Goal: Task Accomplishment & Management: Manage account settings

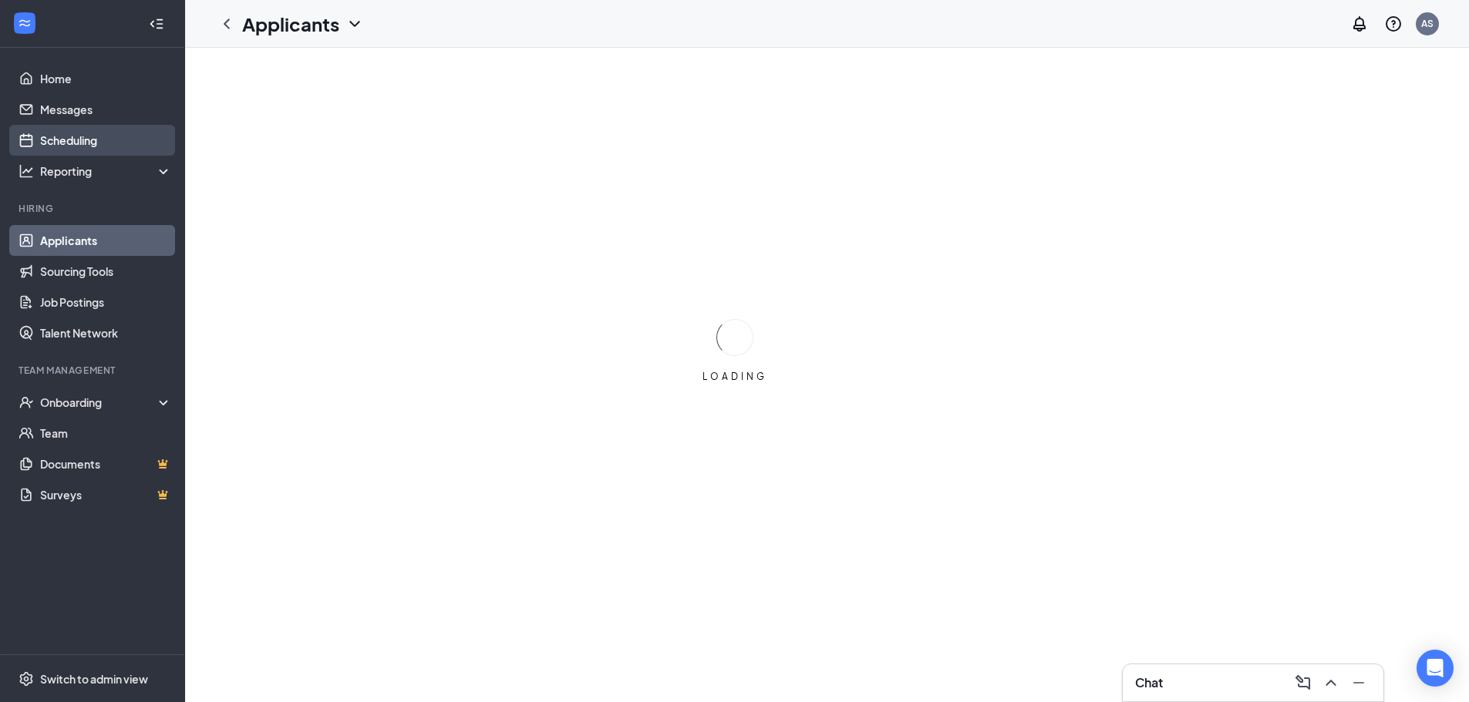
click at [94, 143] on link "Scheduling" at bounding box center [106, 140] width 132 height 31
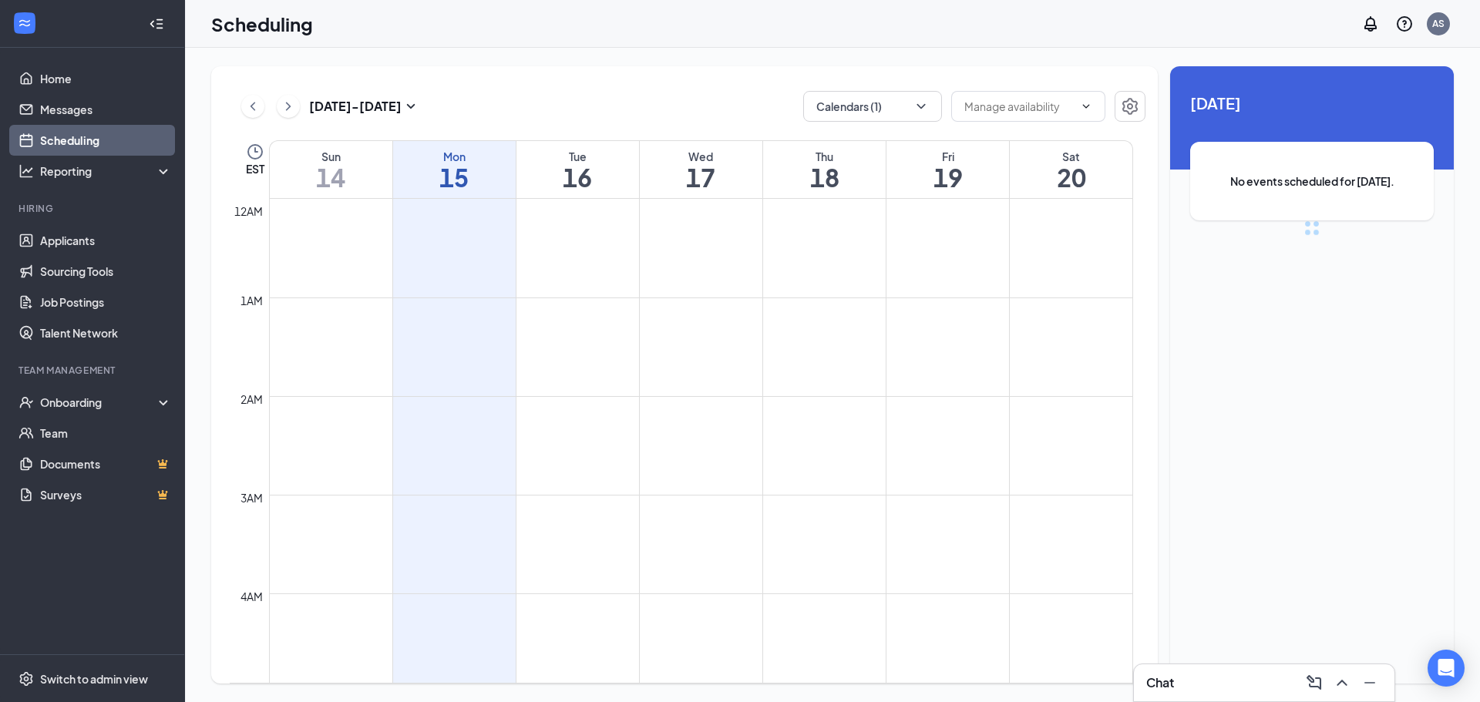
scroll to position [758, 0]
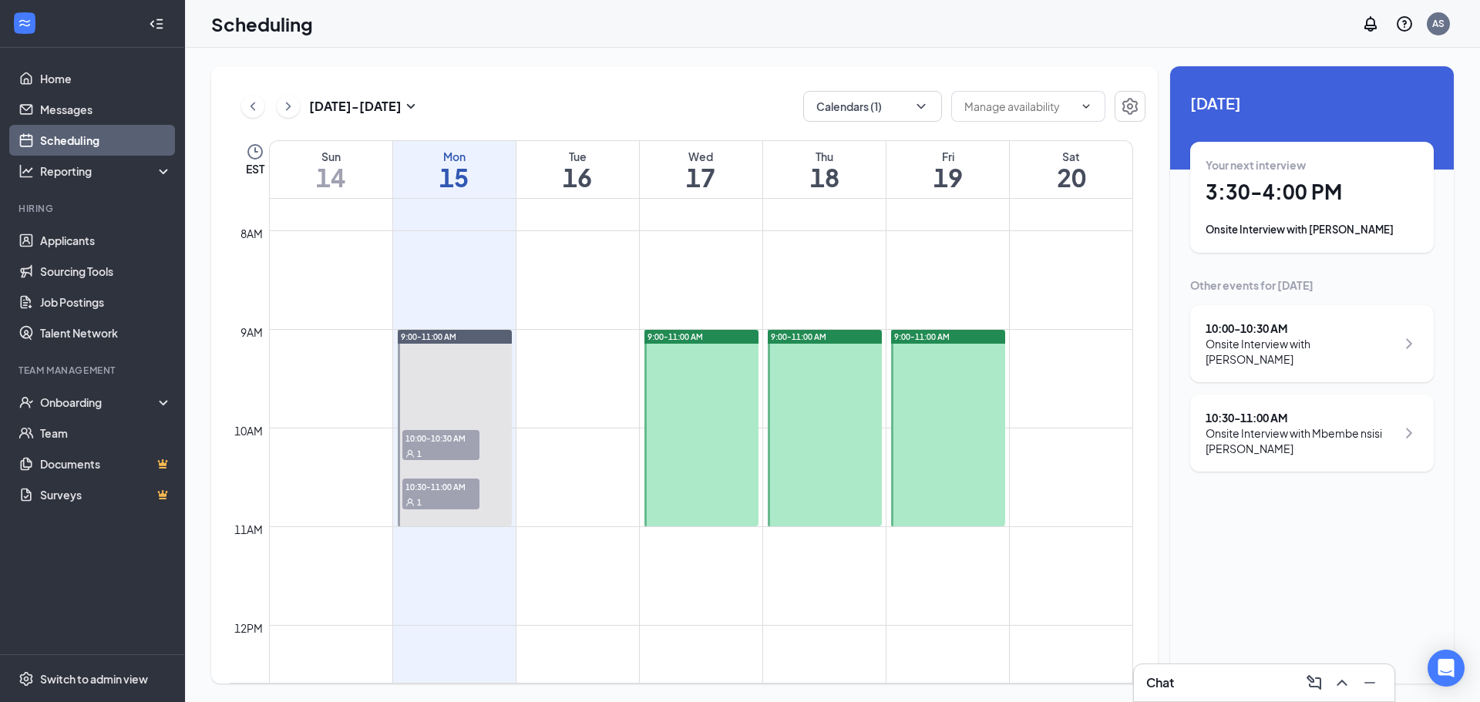
click at [453, 438] on span "10:00-10:30 AM" at bounding box center [440, 437] width 77 height 15
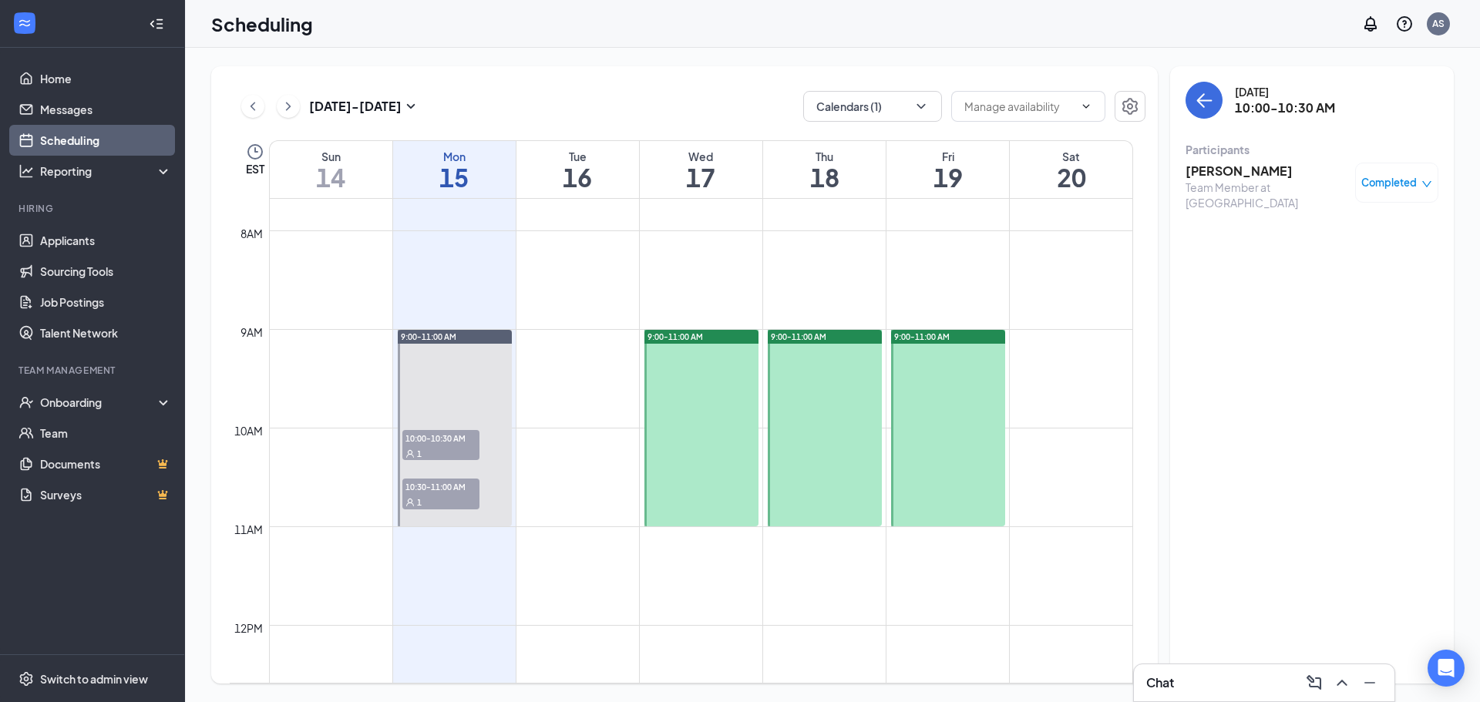
click at [458, 488] on span "10:30-11:00 AM" at bounding box center [440, 486] width 77 height 15
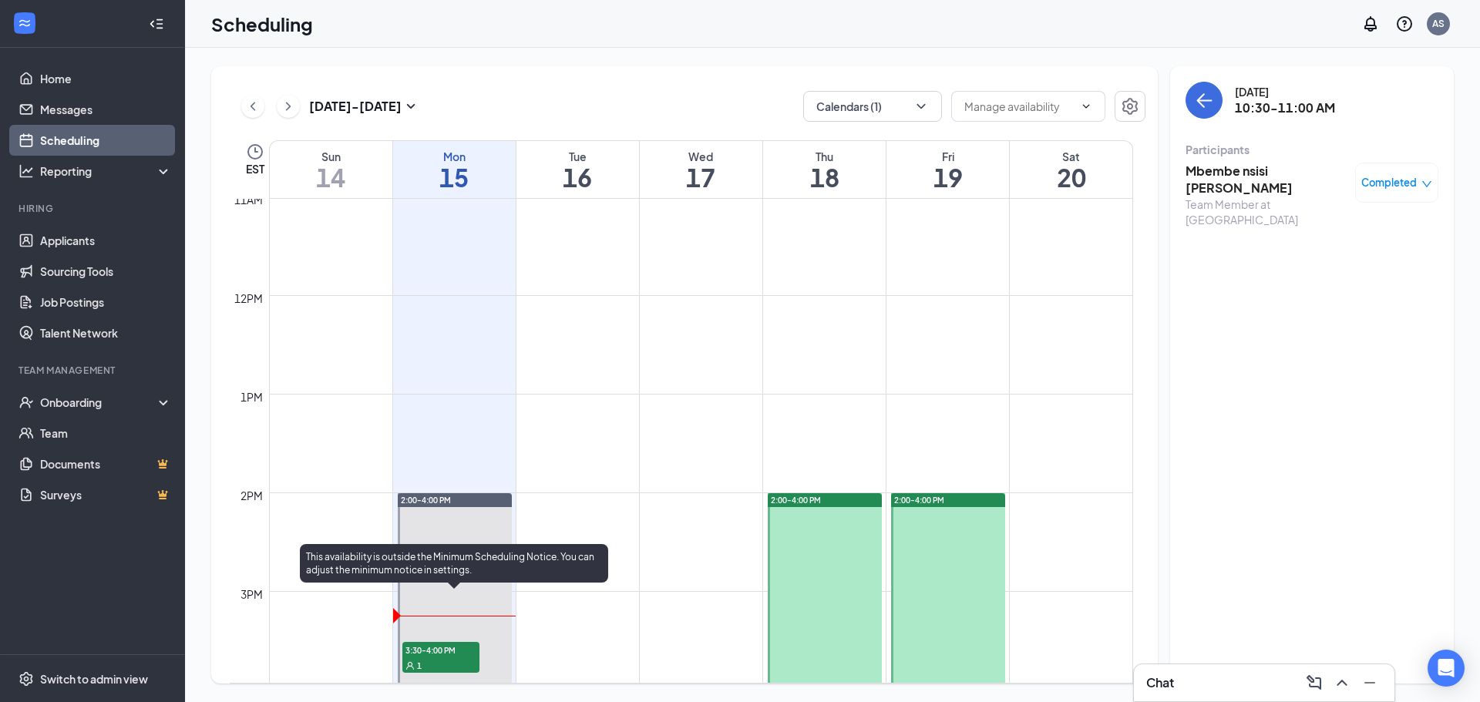
scroll to position [1298, 0]
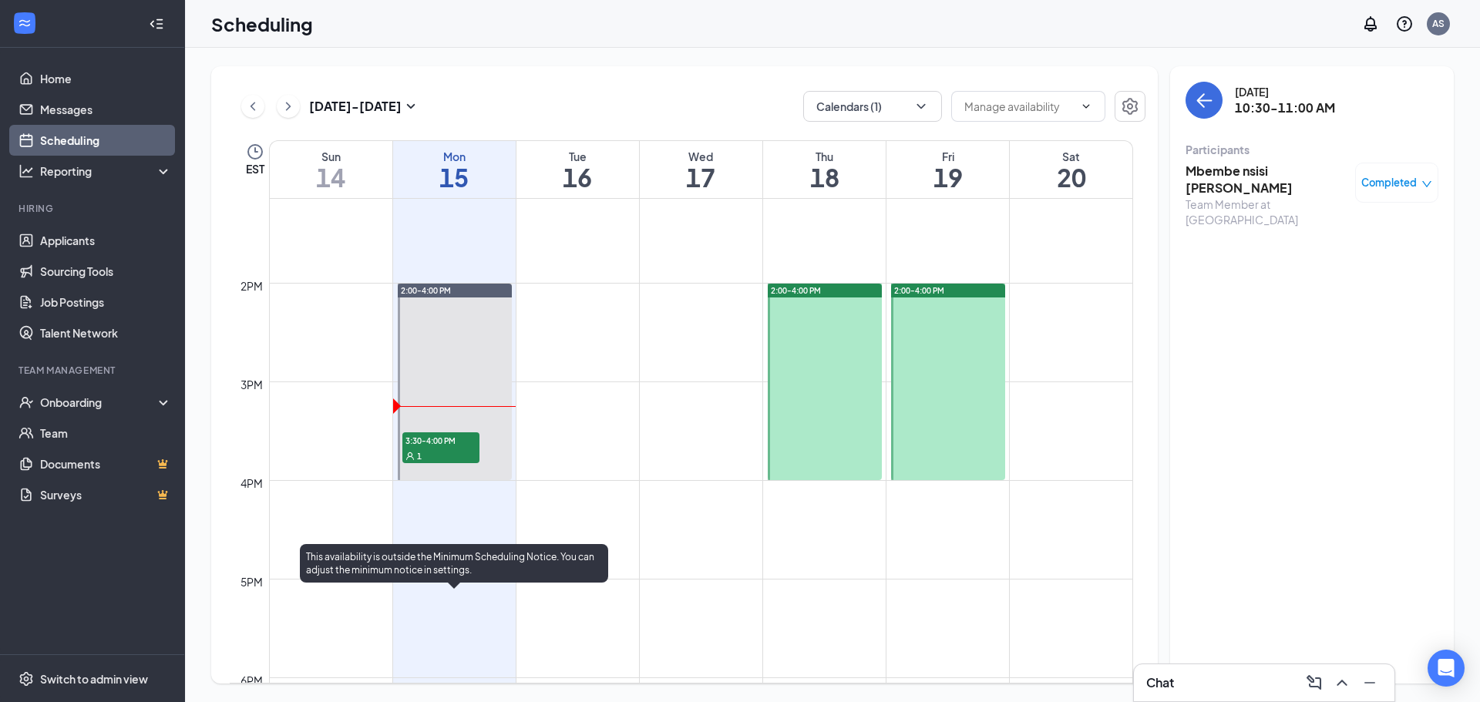
click at [451, 460] on div "1" at bounding box center [440, 455] width 77 height 15
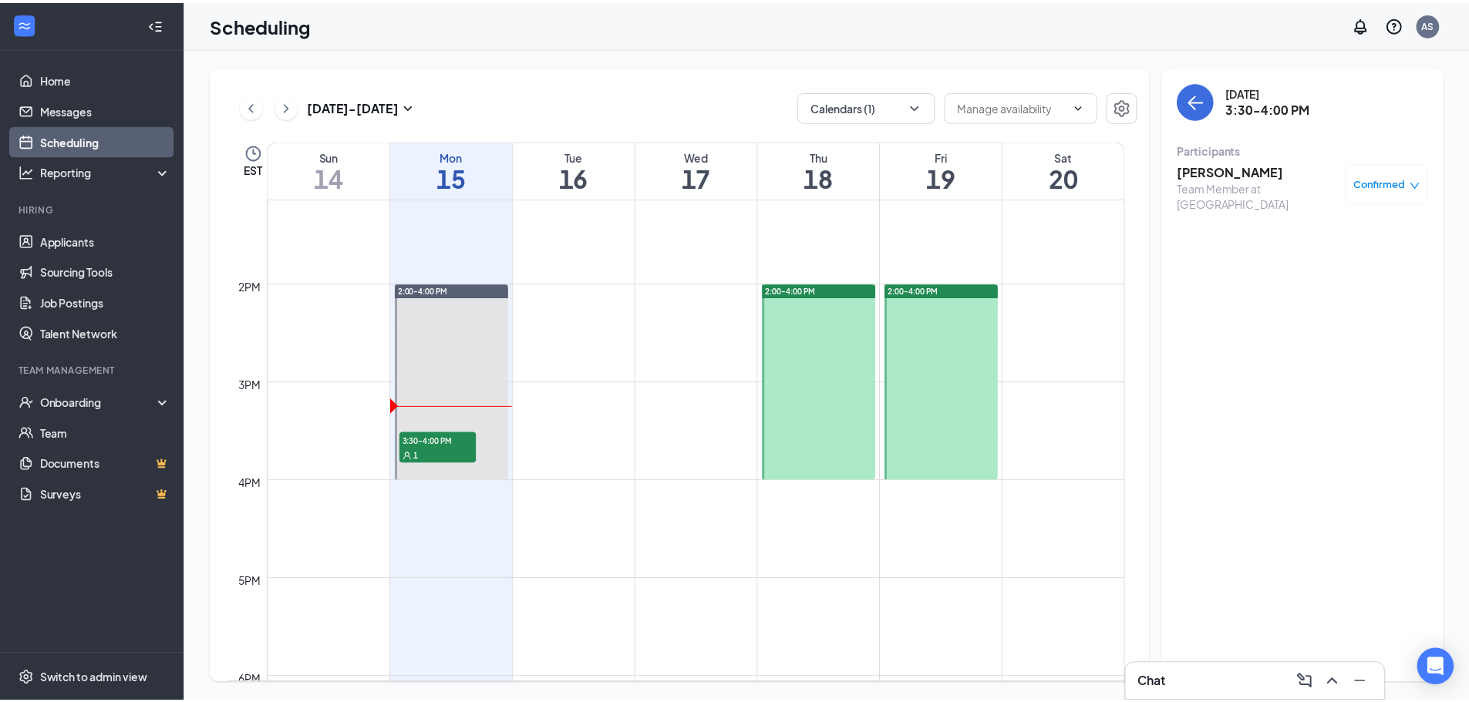
scroll to position [758, 0]
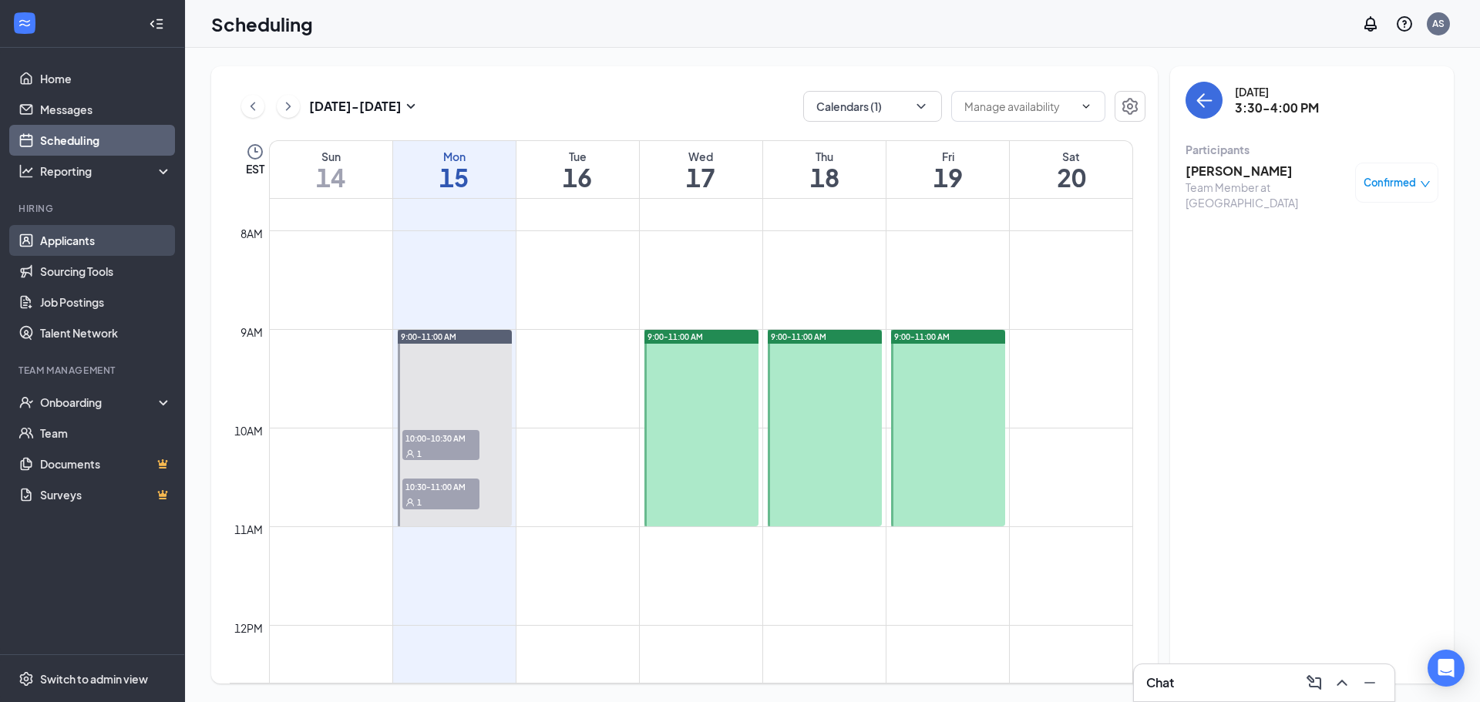
click at [96, 243] on link "Applicants" at bounding box center [106, 240] width 132 height 31
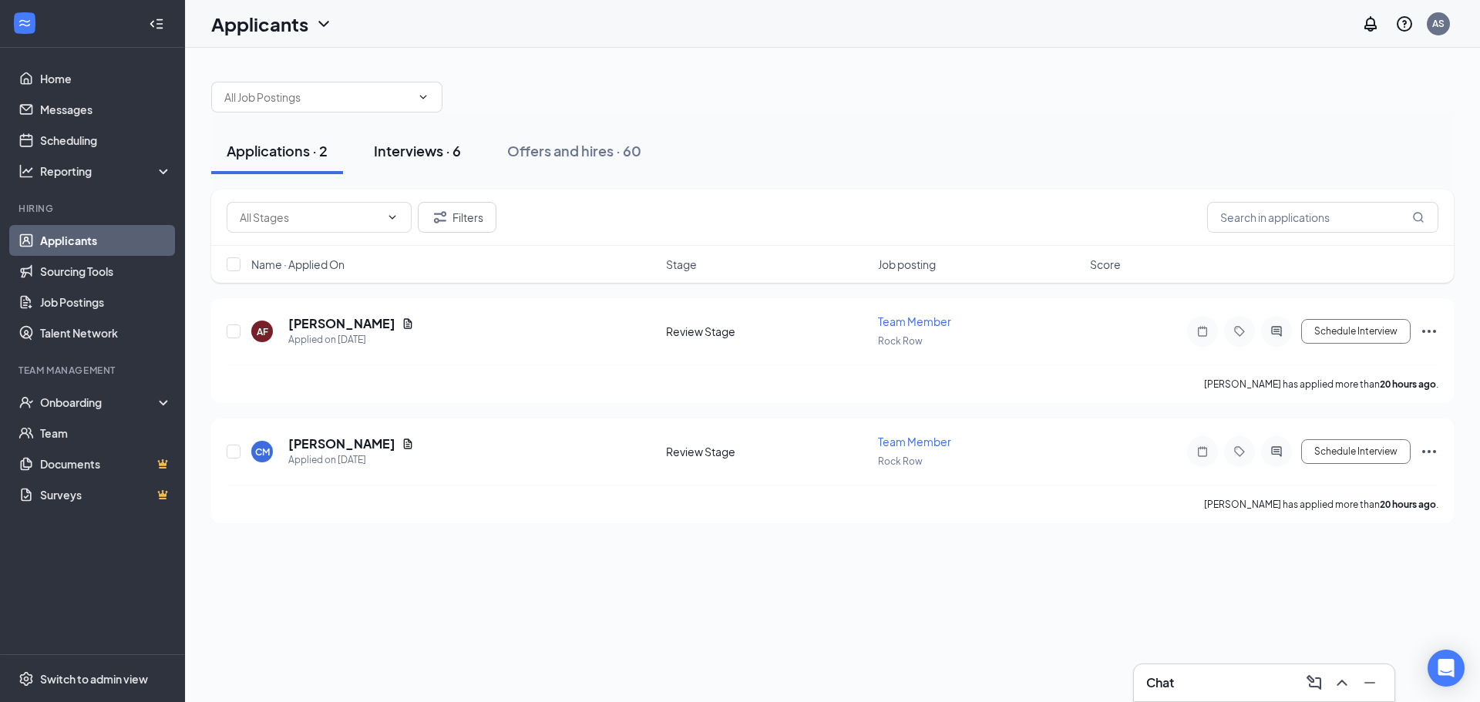
click at [425, 145] on div "Interviews · 6" at bounding box center [417, 150] width 87 height 19
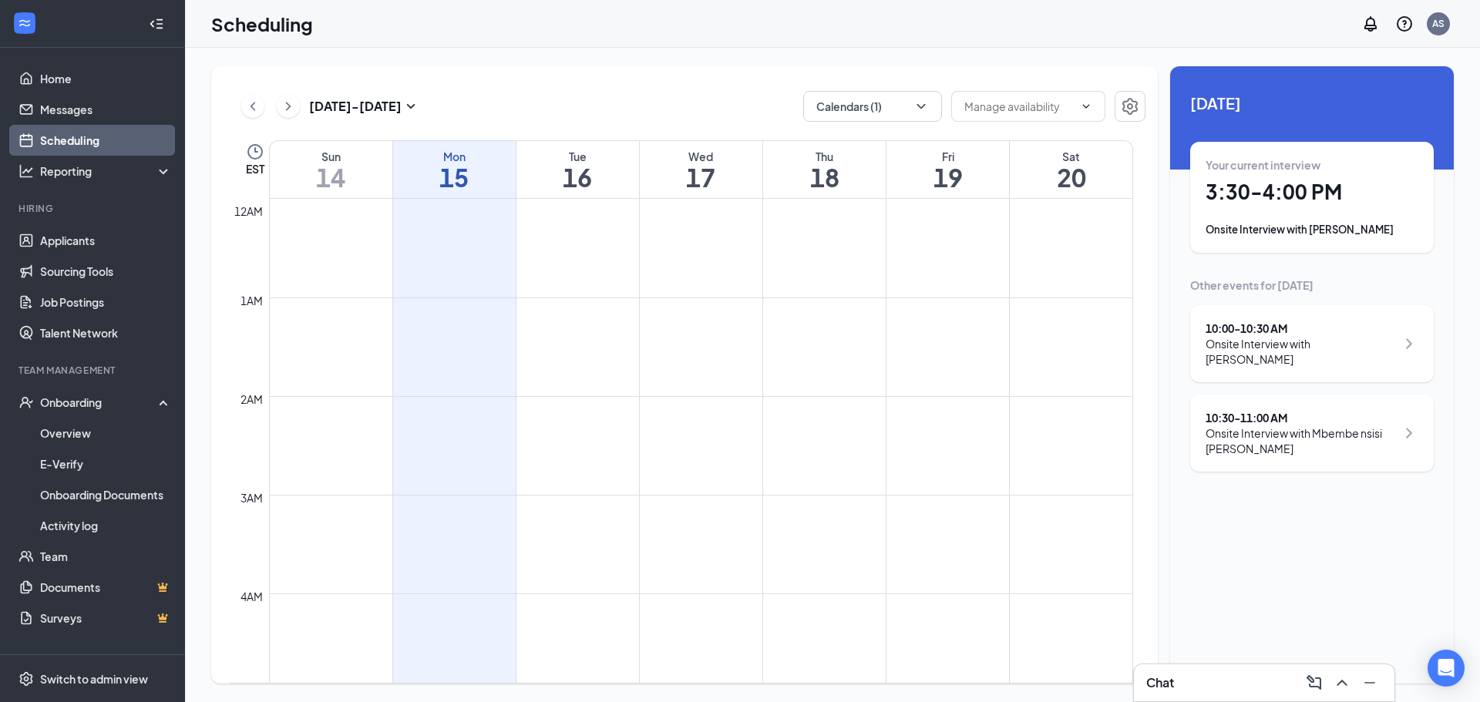
scroll to position [1220, 0]
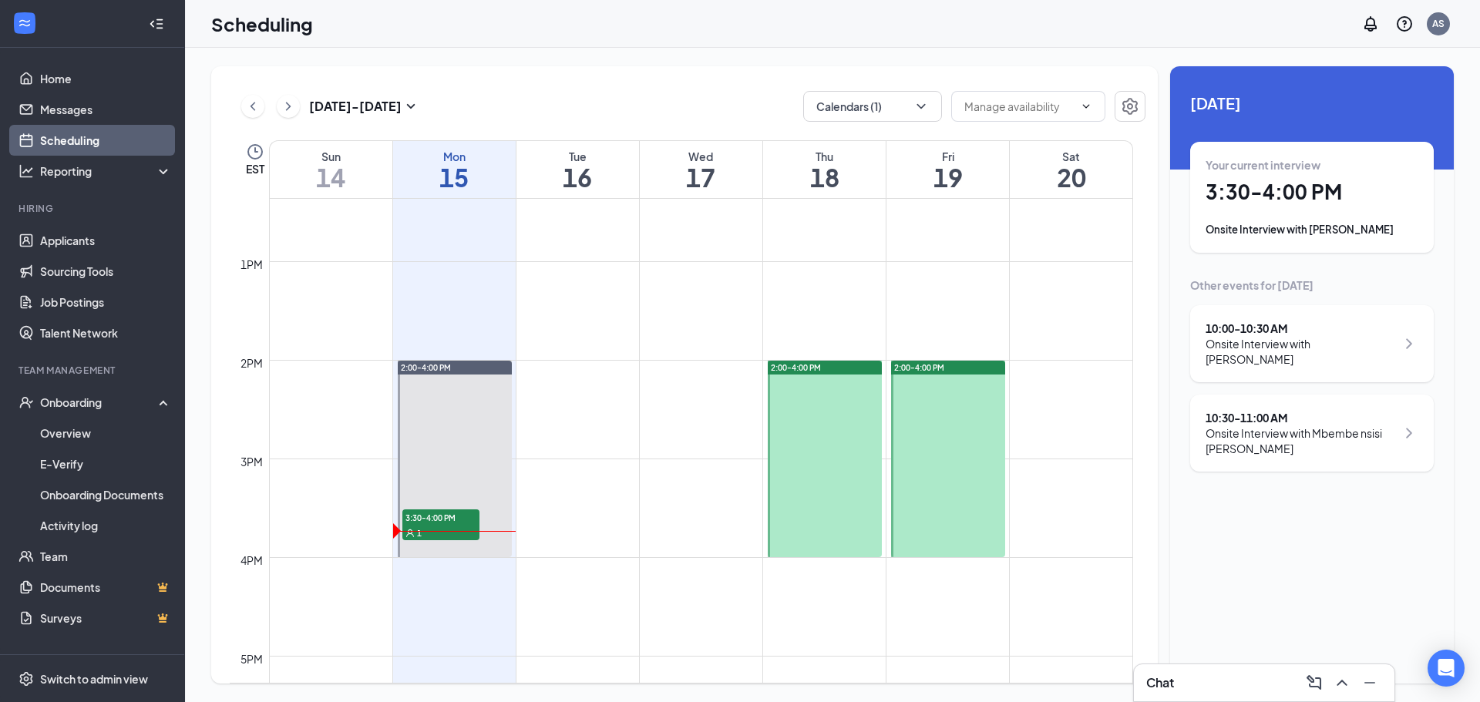
click at [1369, 210] on div "Your current interview 3:30 - 4:00 PM Onsite Interview with [PERSON_NAME]" at bounding box center [1312, 197] width 213 height 80
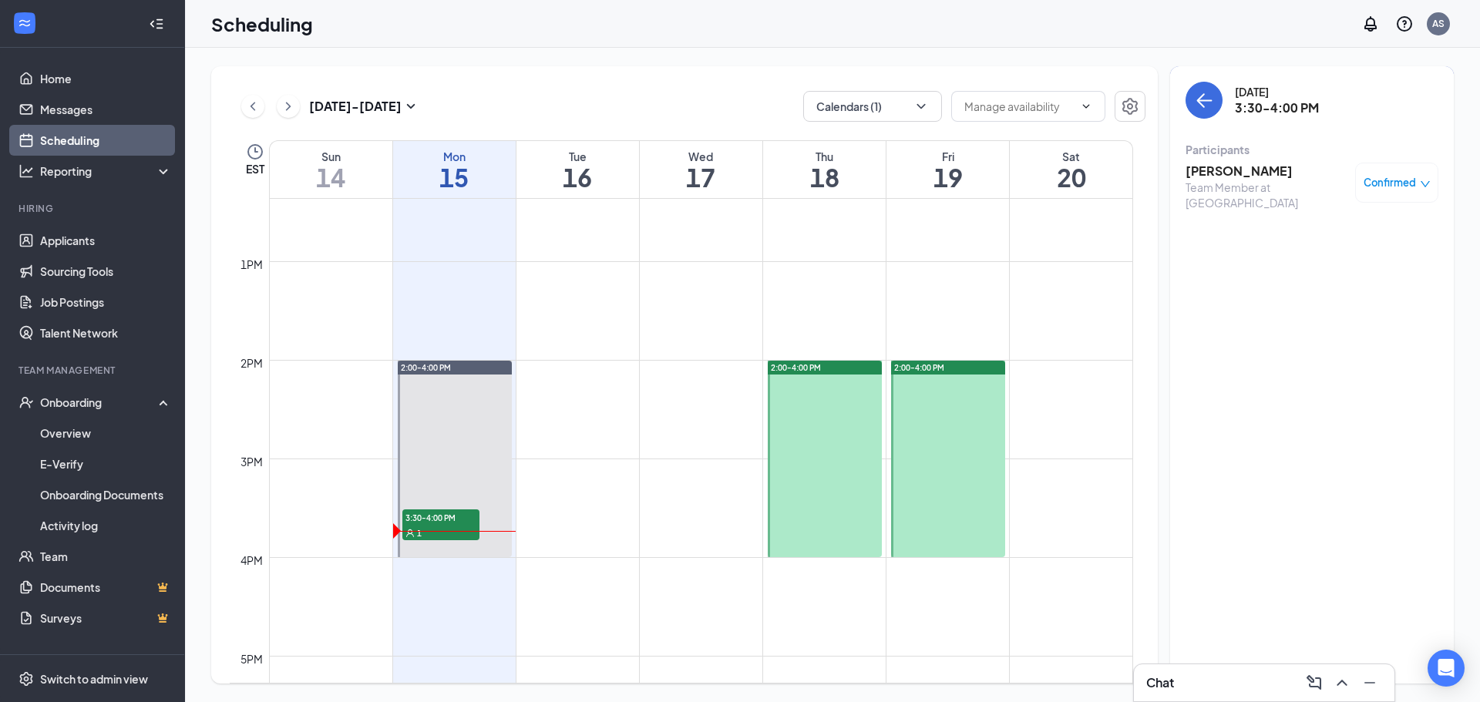
click at [1389, 187] on span "Confirmed" at bounding box center [1390, 182] width 52 height 15
click at [1365, 287] on span "Mark as no-show" at bounding box center [1352, 285] width 86 height 17
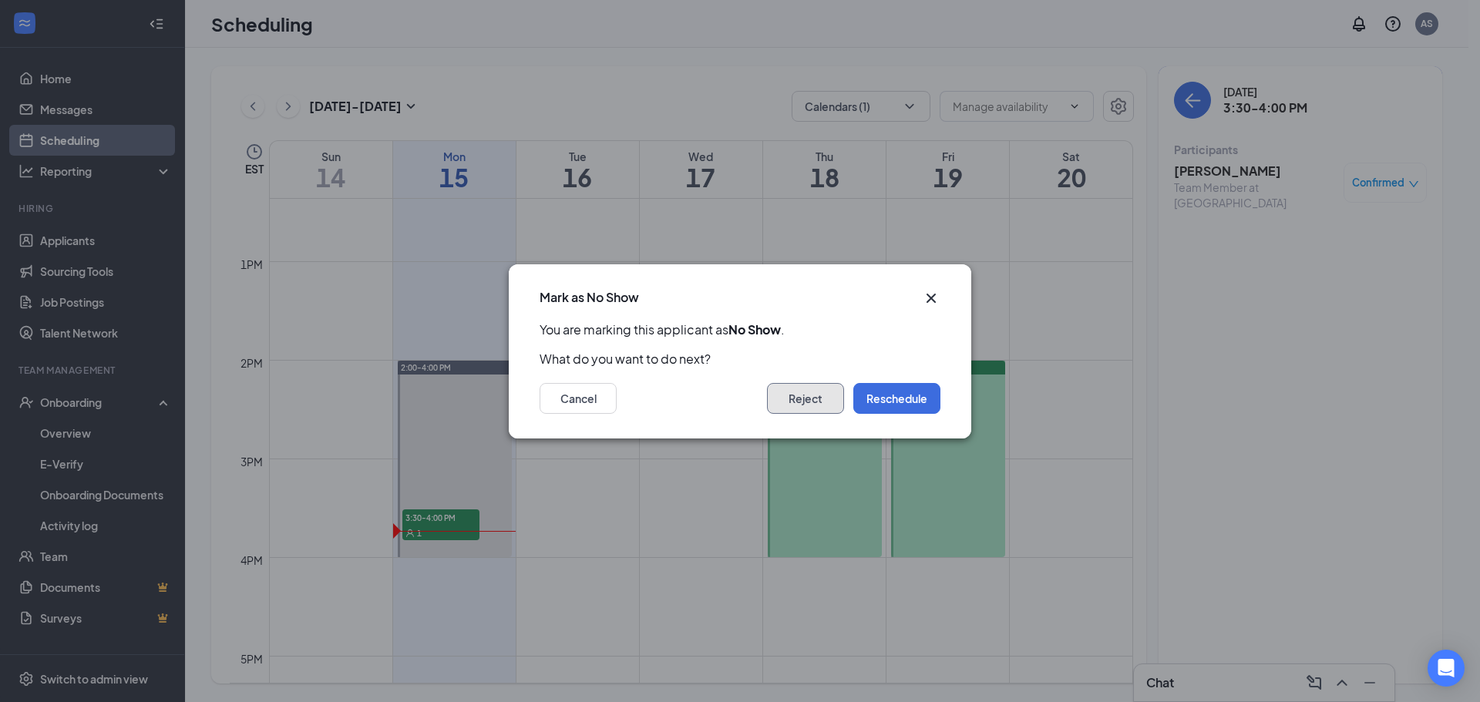
click at [802, 397] on button "Reject" at bounding box center [805, 398] width 77 height 31
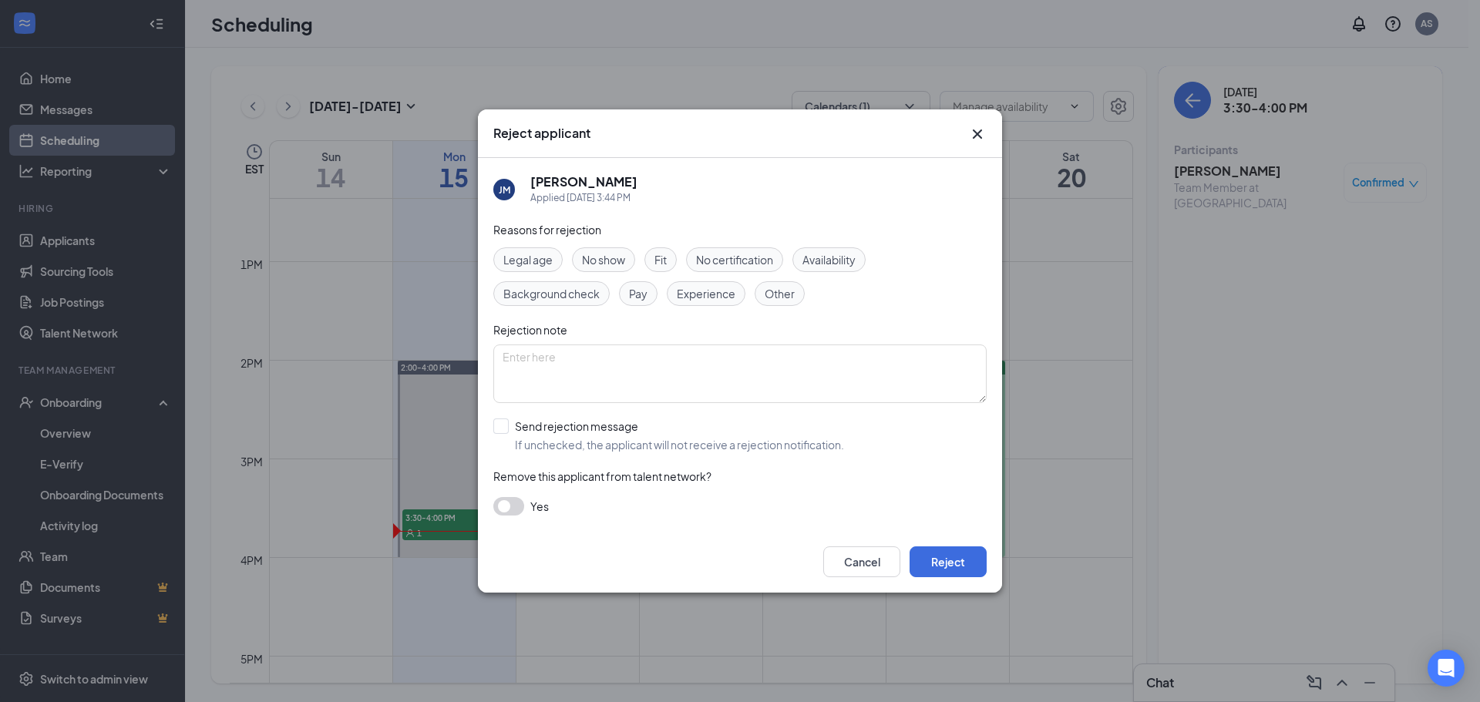
click at [621, 258] on span "No show" at bounding box center [603, 259] width 43 height 17
click at [503, 430] on input "Send rejection message If unchecked, the applicant will not receive a rejection…" at bounding box center [668, 436] width 351 height 34
checkbox input "true"
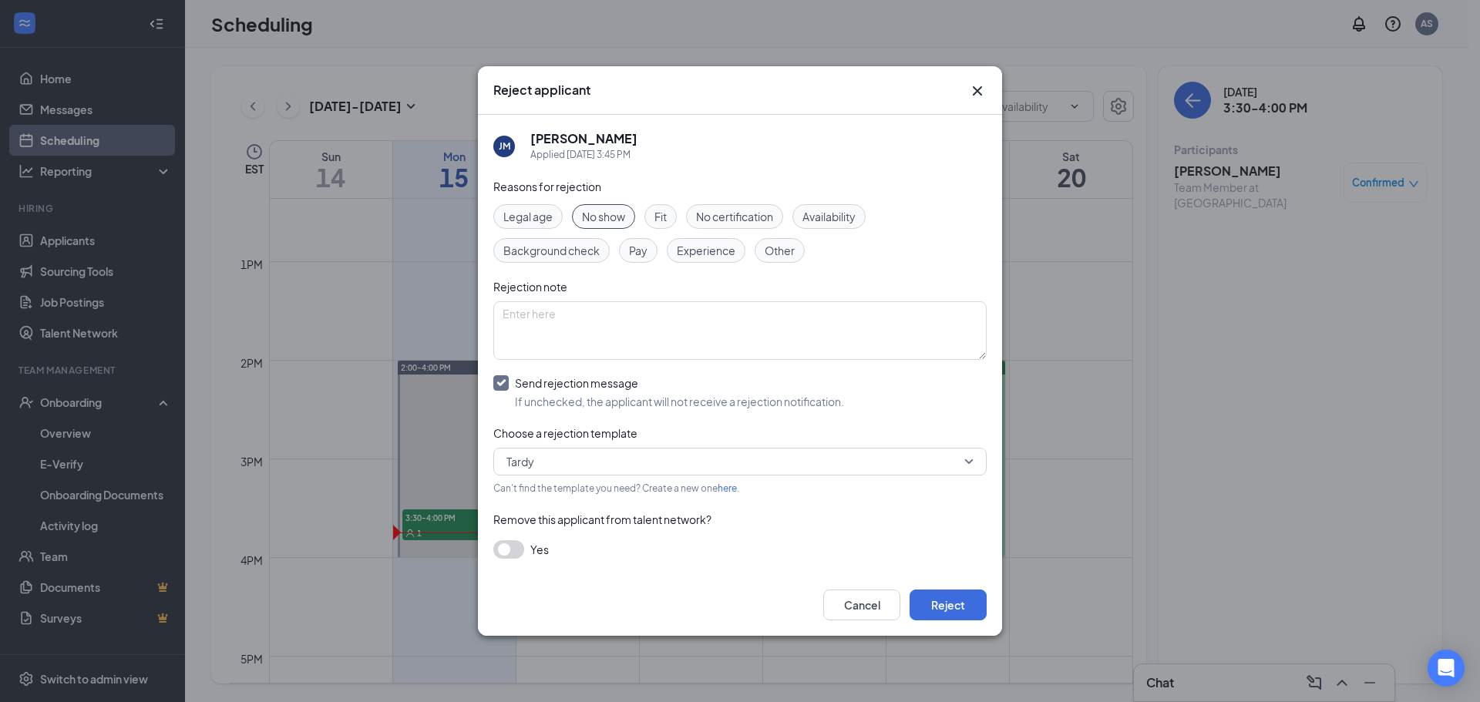
click at [515, 460] on span "Tardy" at bounding box center [521, 461] width 28 height 23
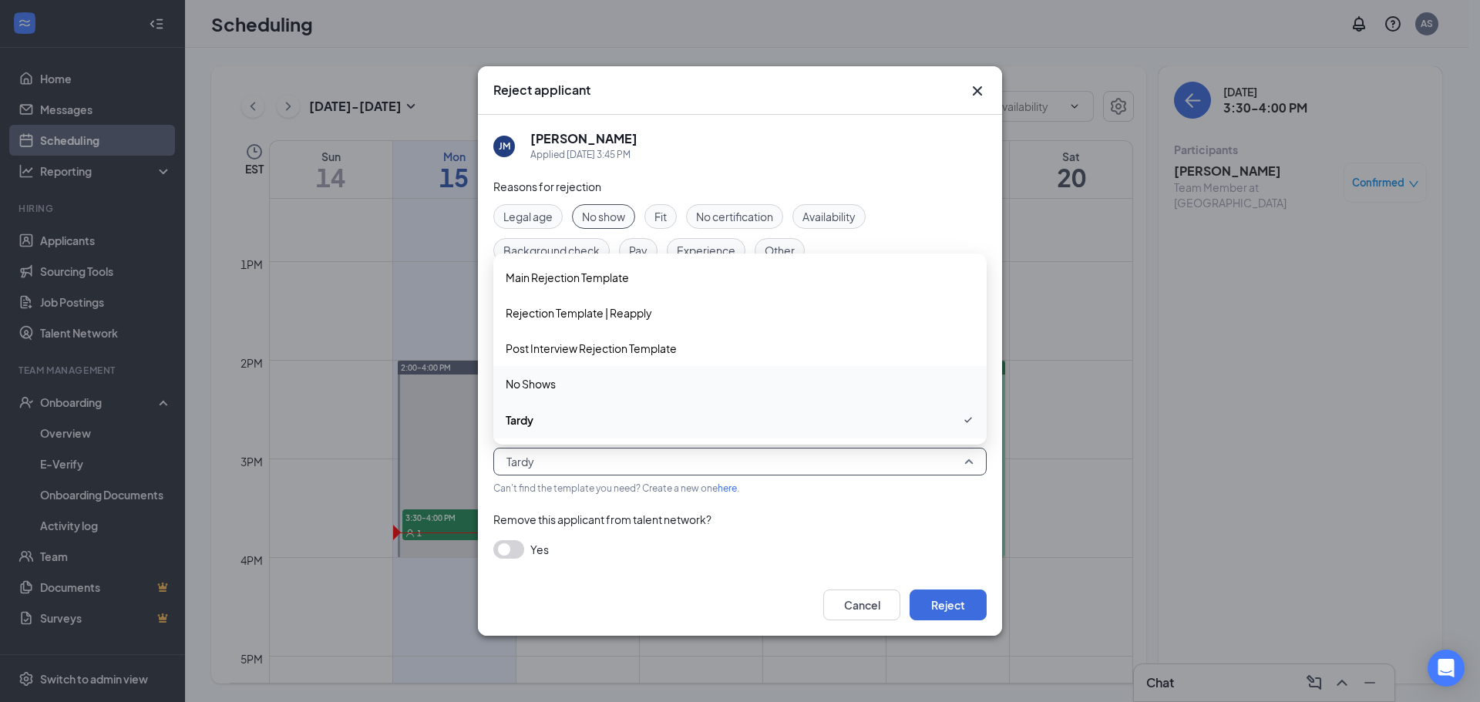
click at [531, 377] on span "No Shows" at bounding box center [531, 383] width 50 height 17
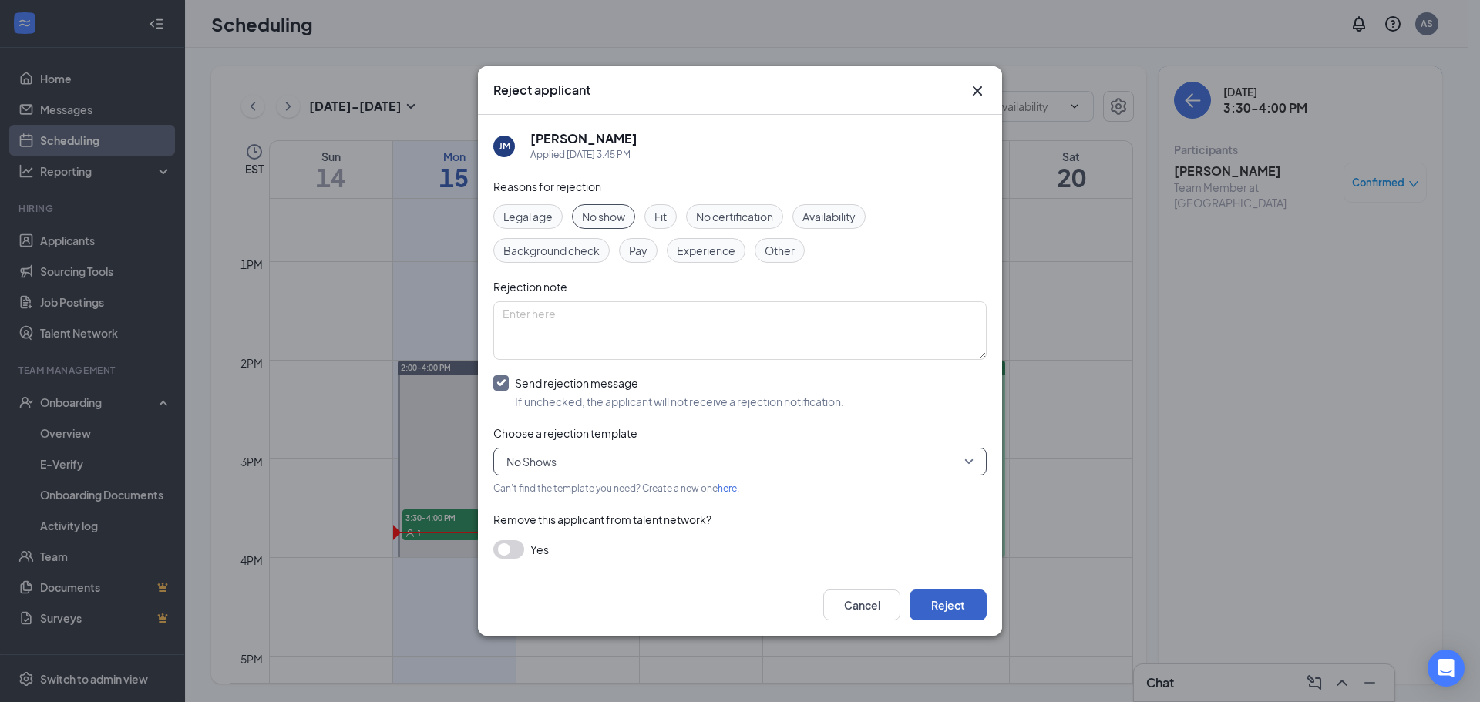
click at [943, 600] on button "Reject" at bounding box center [948, 605] width 77 height 31
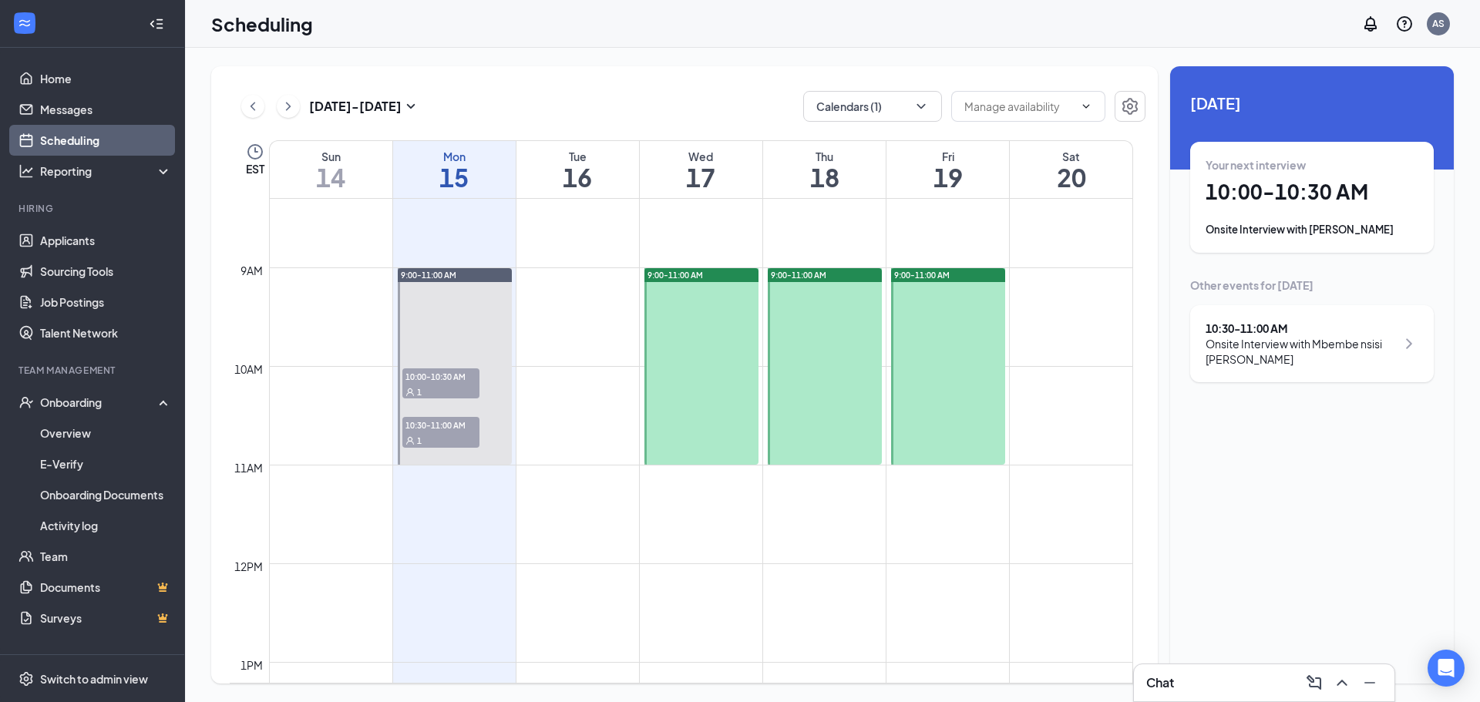
scroll to position [681, 0]
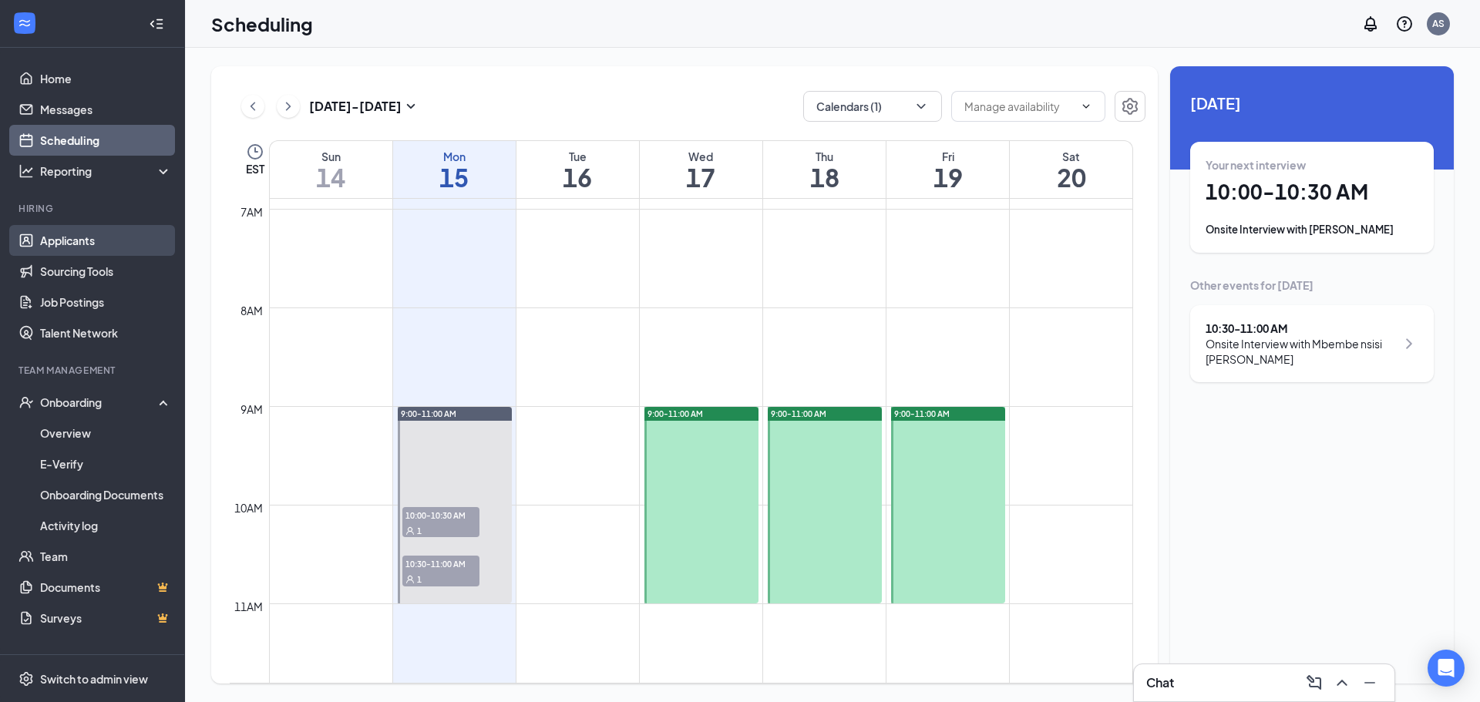
click at [82, 244] on link "Applicants" at bounding box center [106, 240] width 132 height 31
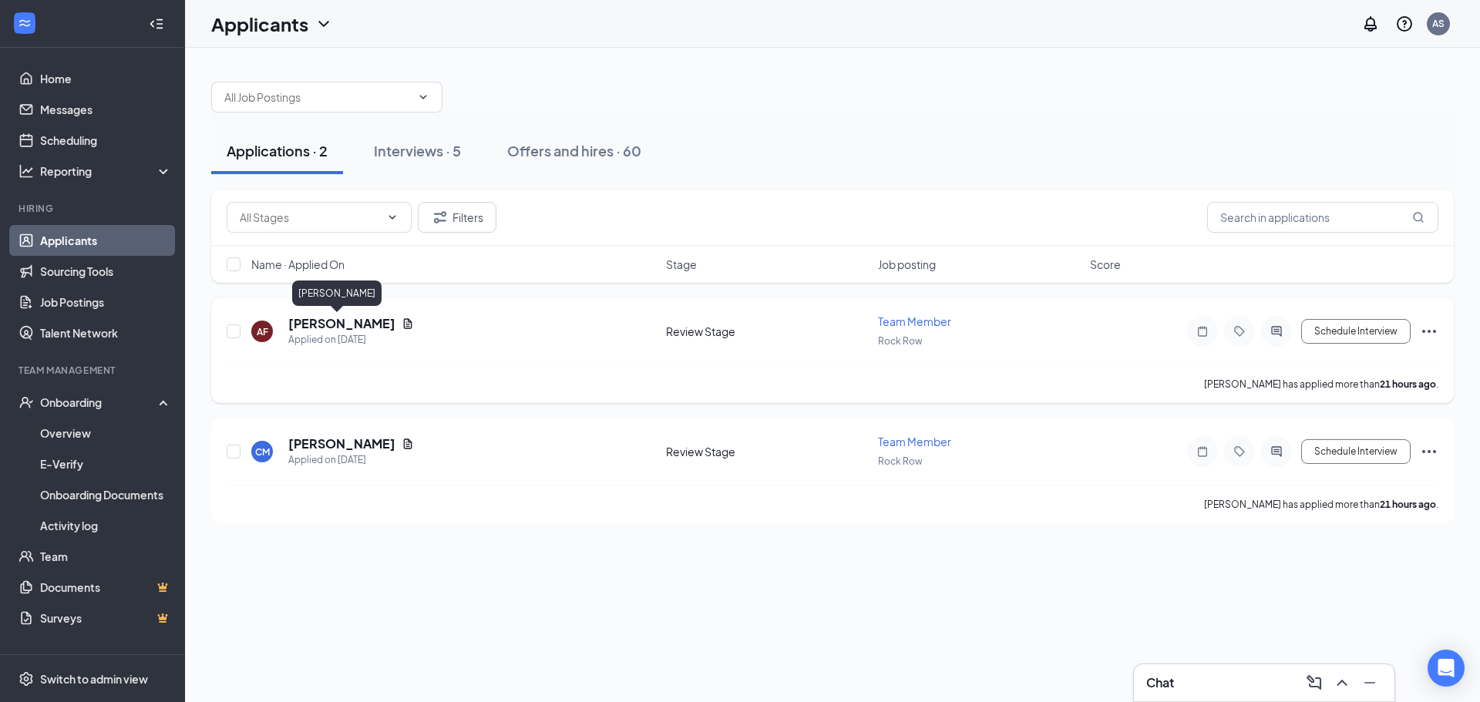
click at [334, 325] on h5 "[PERSON_NAME]" at bounding box center [341, 323] width 107 height 17
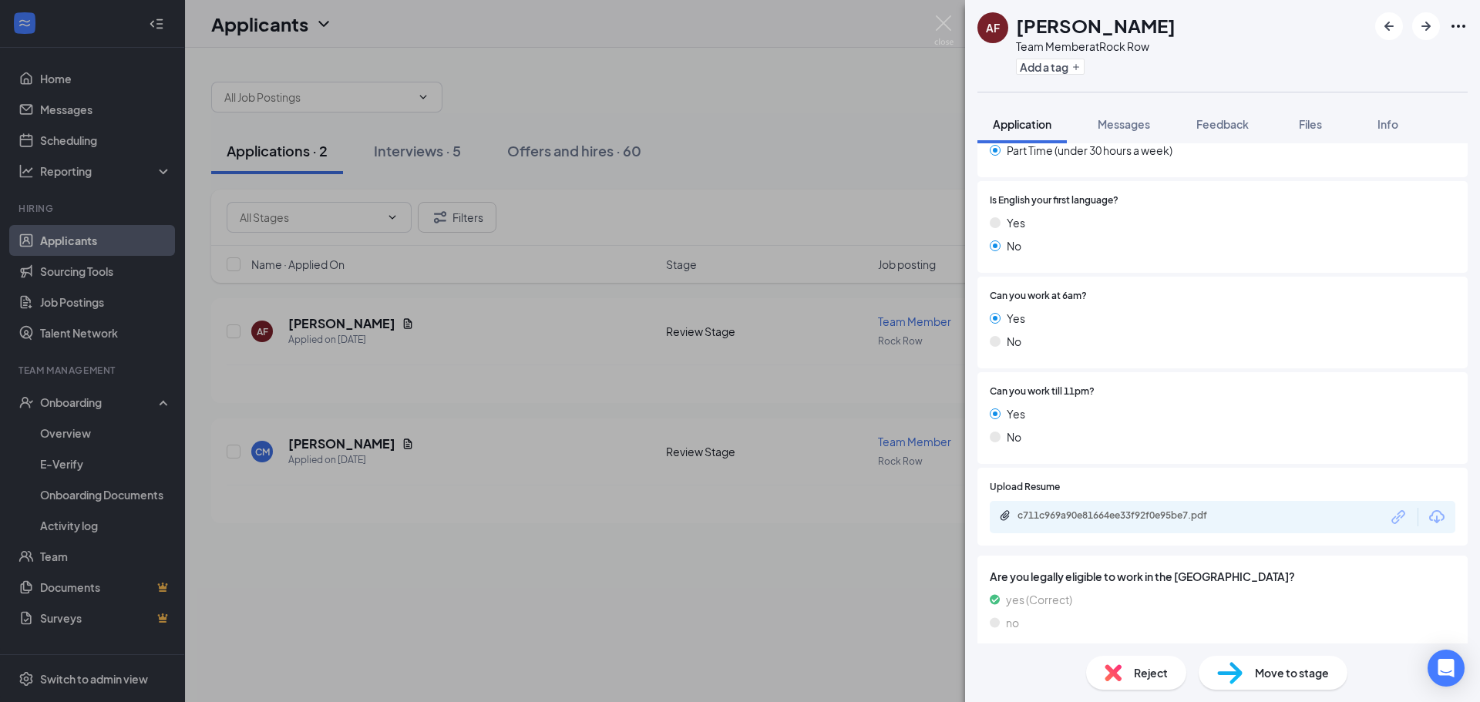
scroll to position [617, 0]
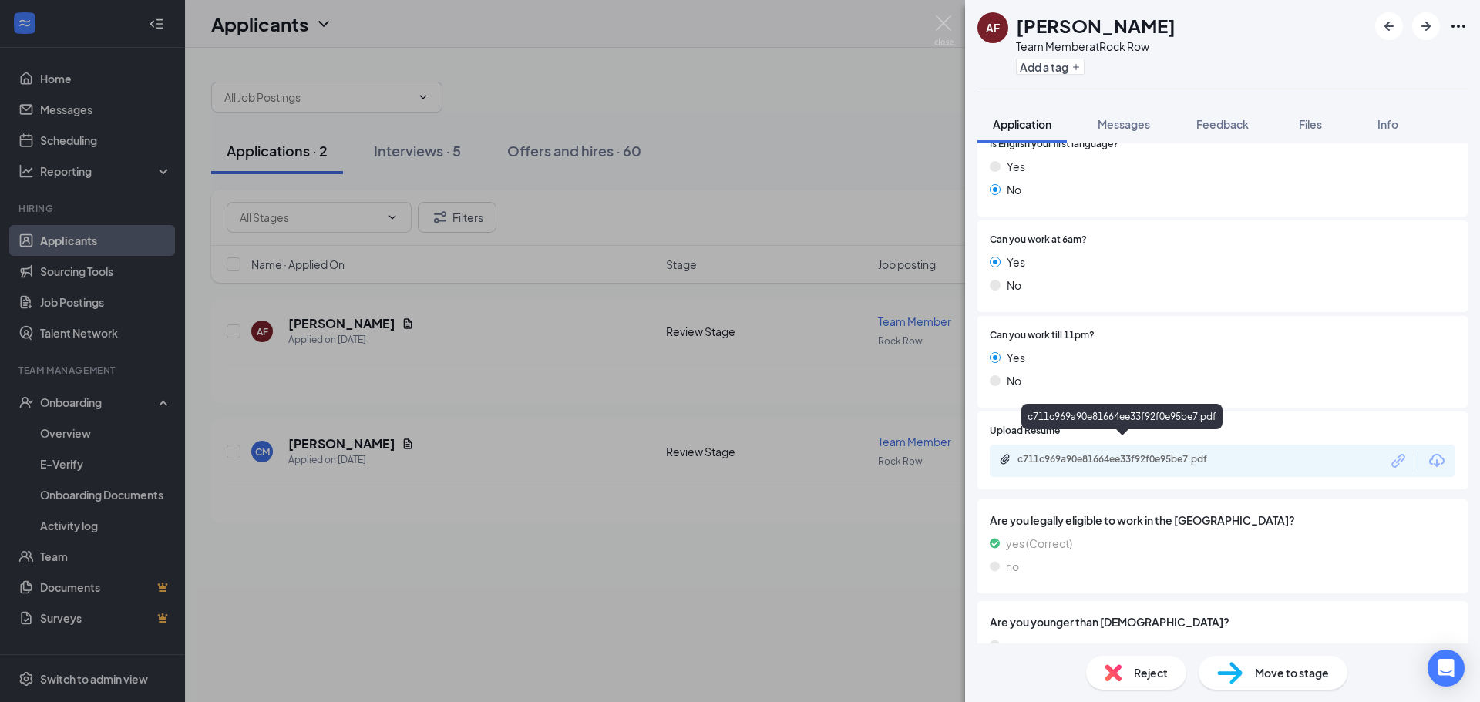
click at [1179, 453] on div "c711c969a90e81664ee33f92f0e95be7.pdf" at bounding box center [1126, 459] width 216 height 12
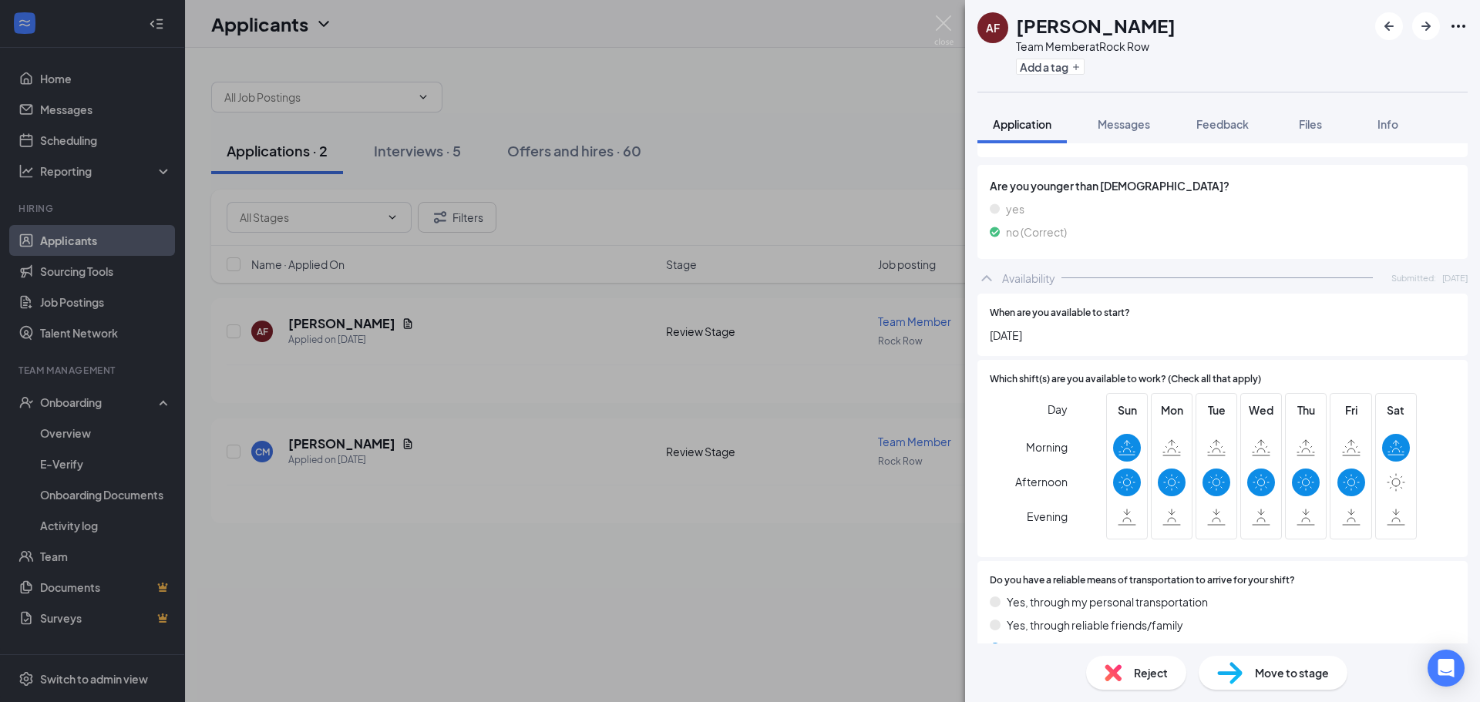
scroll to position [1098, 0]
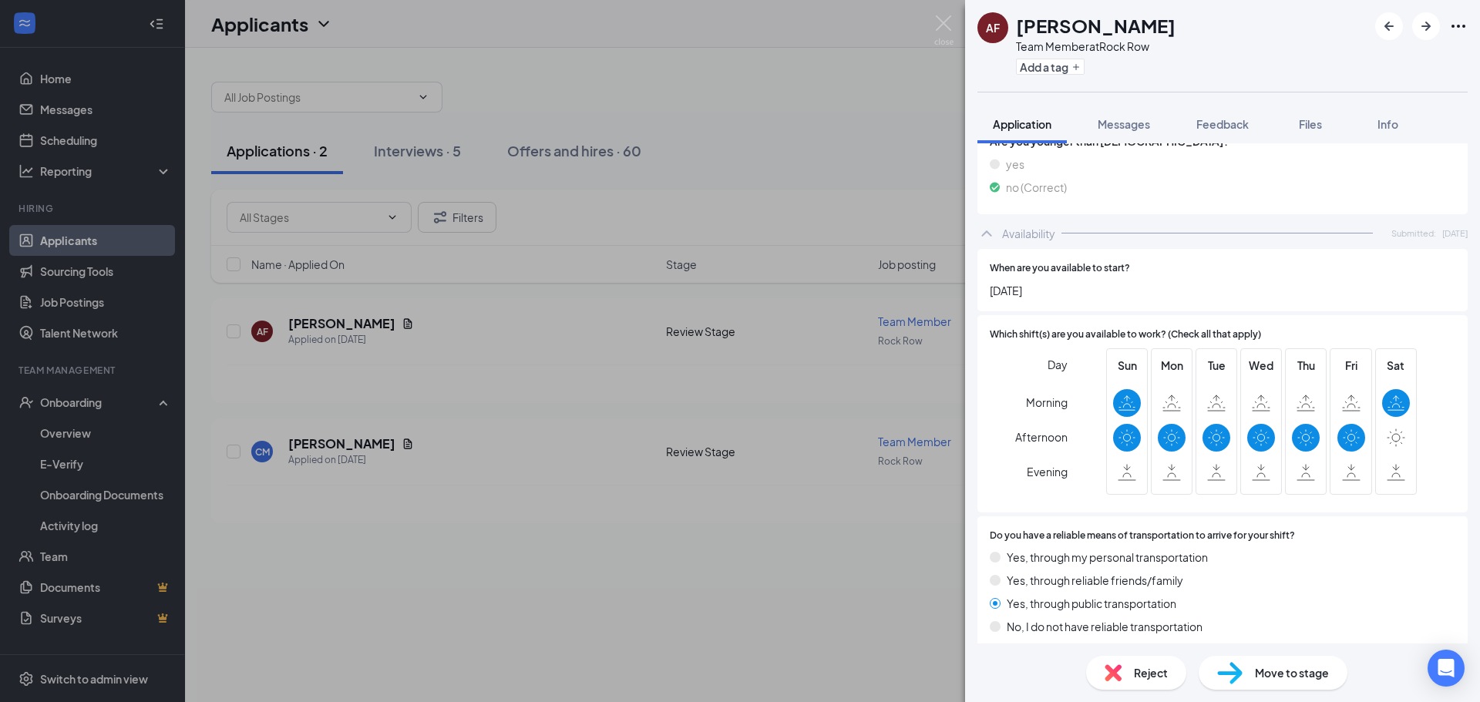
click at [1317, 676] on span "Move to stage" at bounding box center [1292, 673] width 74 height 17
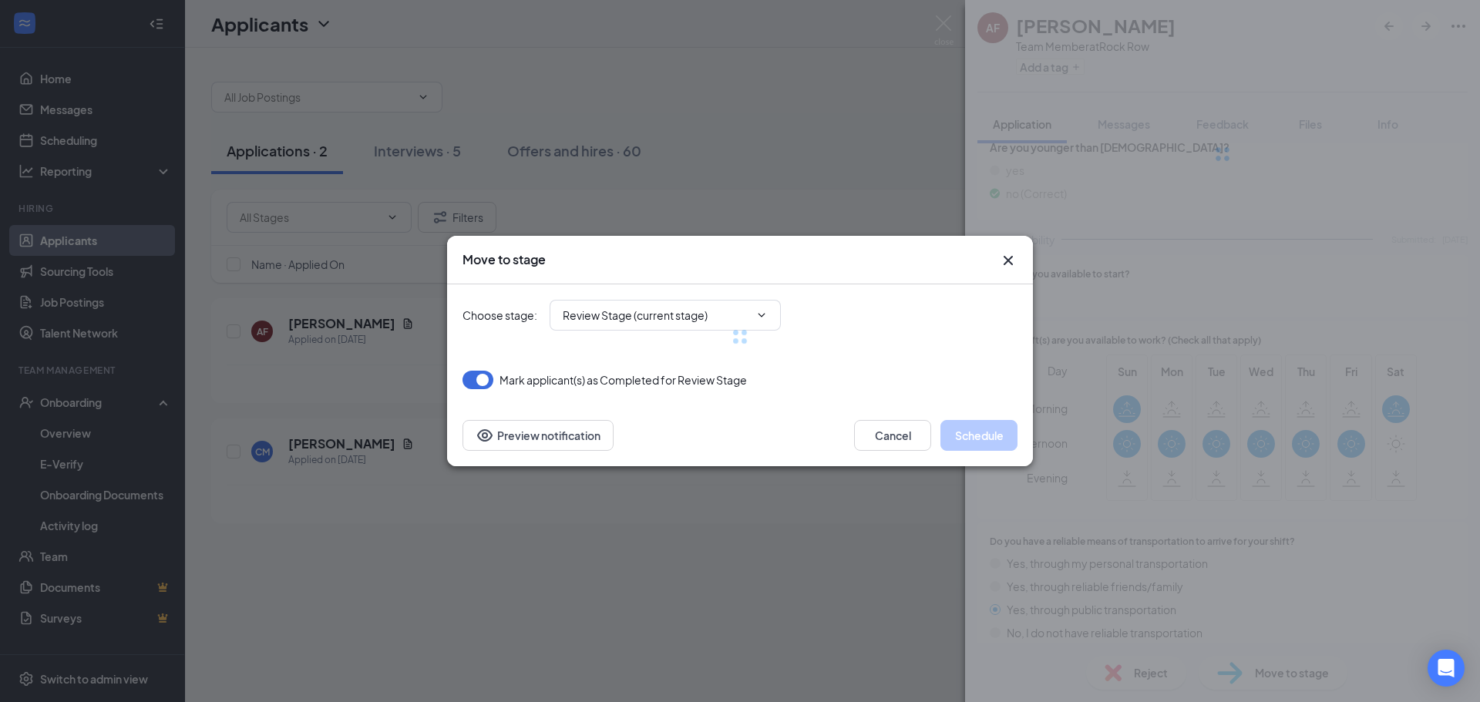
type input "Onsite Interview (next stage)"
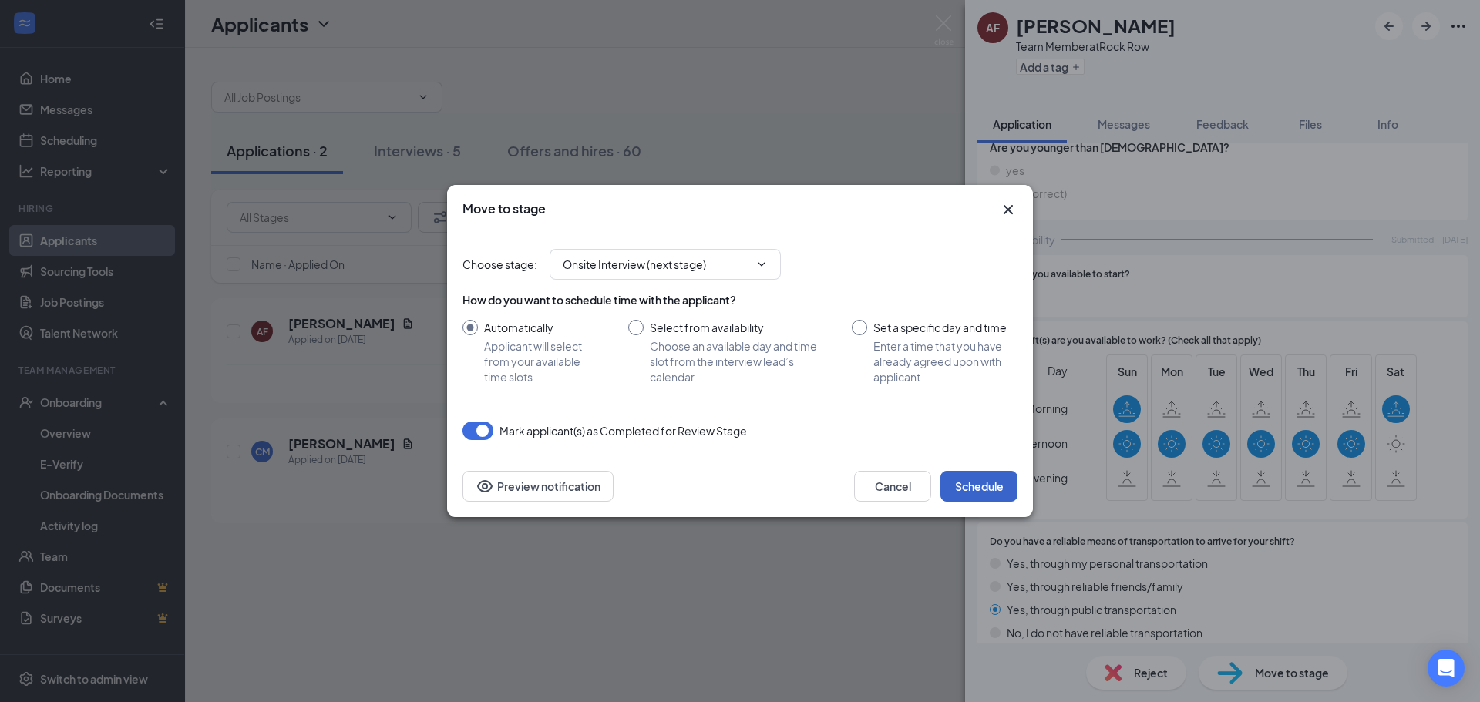
click at [991, 478] on button "Schedule" at bounding box center [979, 486] width 77 height 31
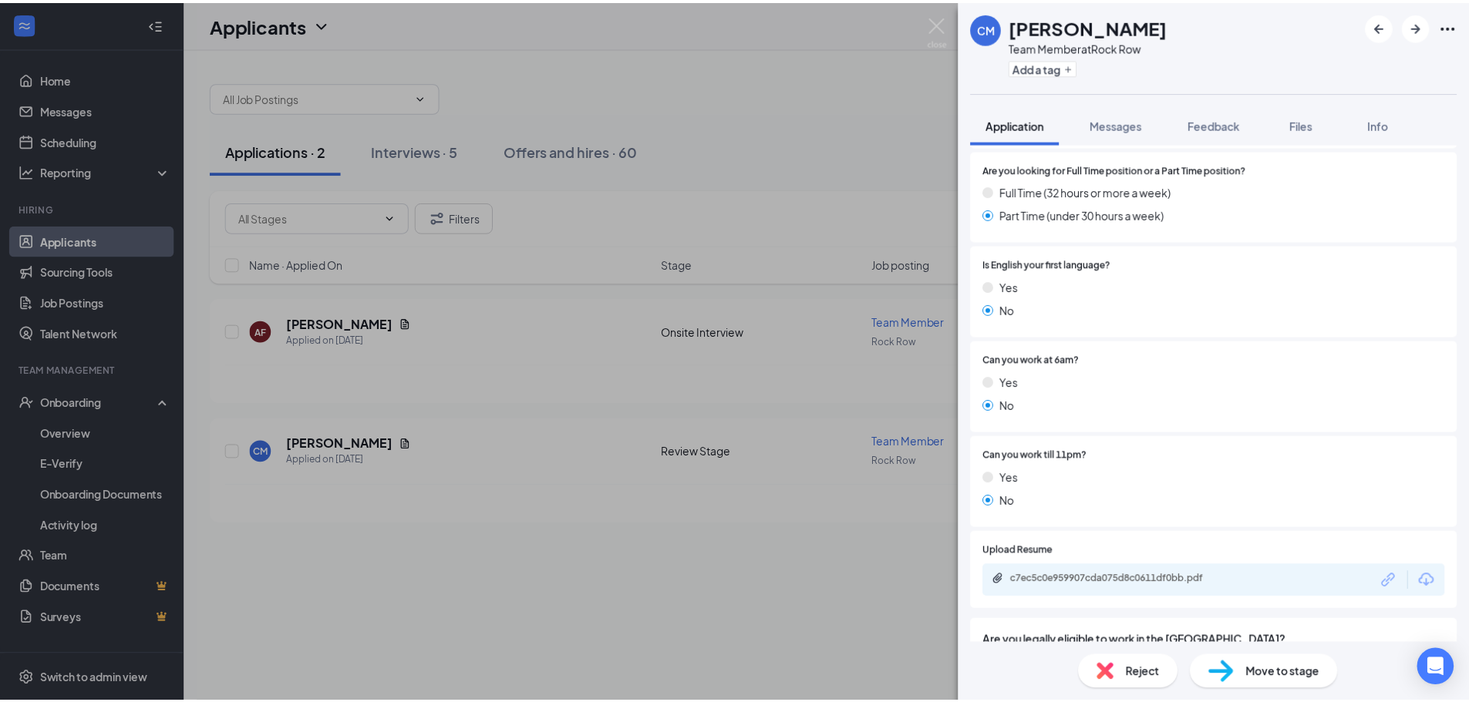
scroll to position [617, 0]
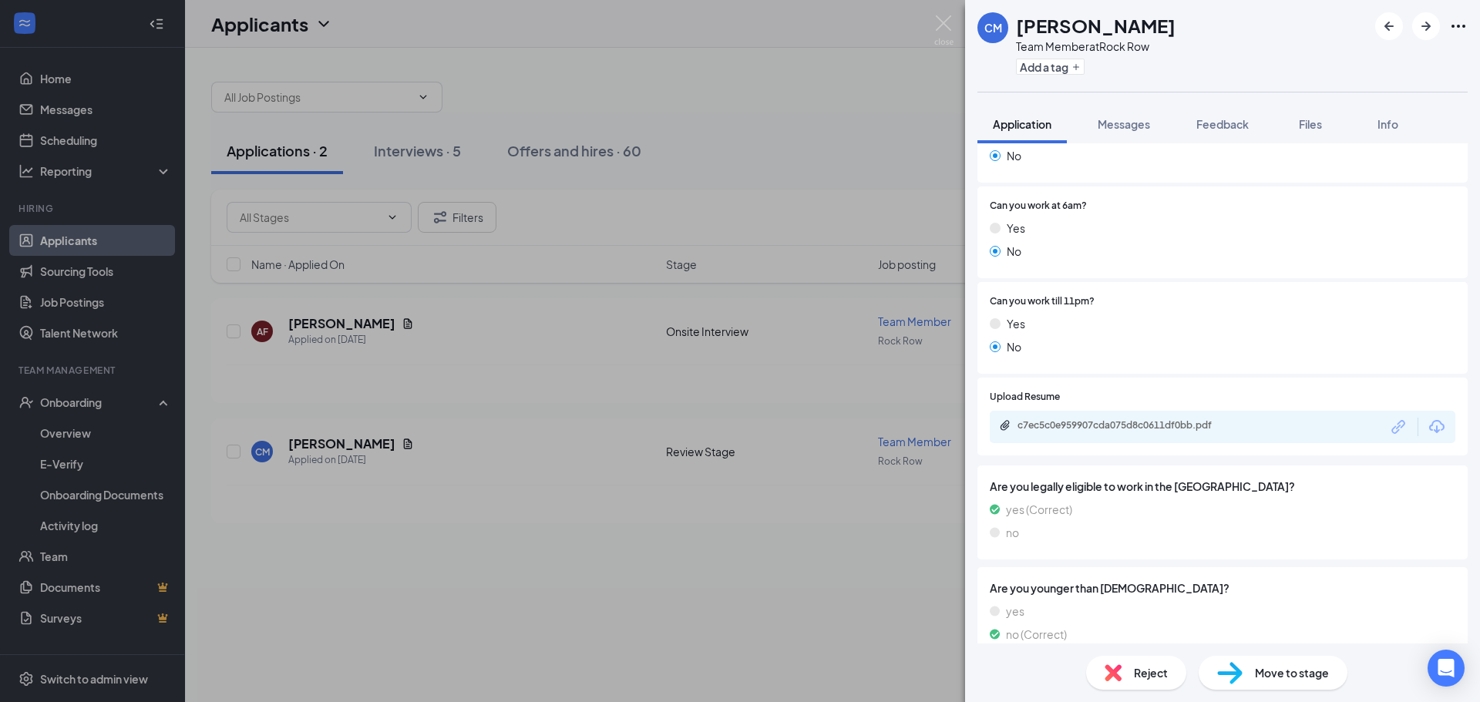
click at [1220, 419] on div "c7ec5c0e959907cda075d8c0611df0bb.pdf" at bounding box center [1126, 425] width 216 height 12
click at [1308, 672] on span "Move to stage" at bounding box center [1292, 673] width 74 height 17
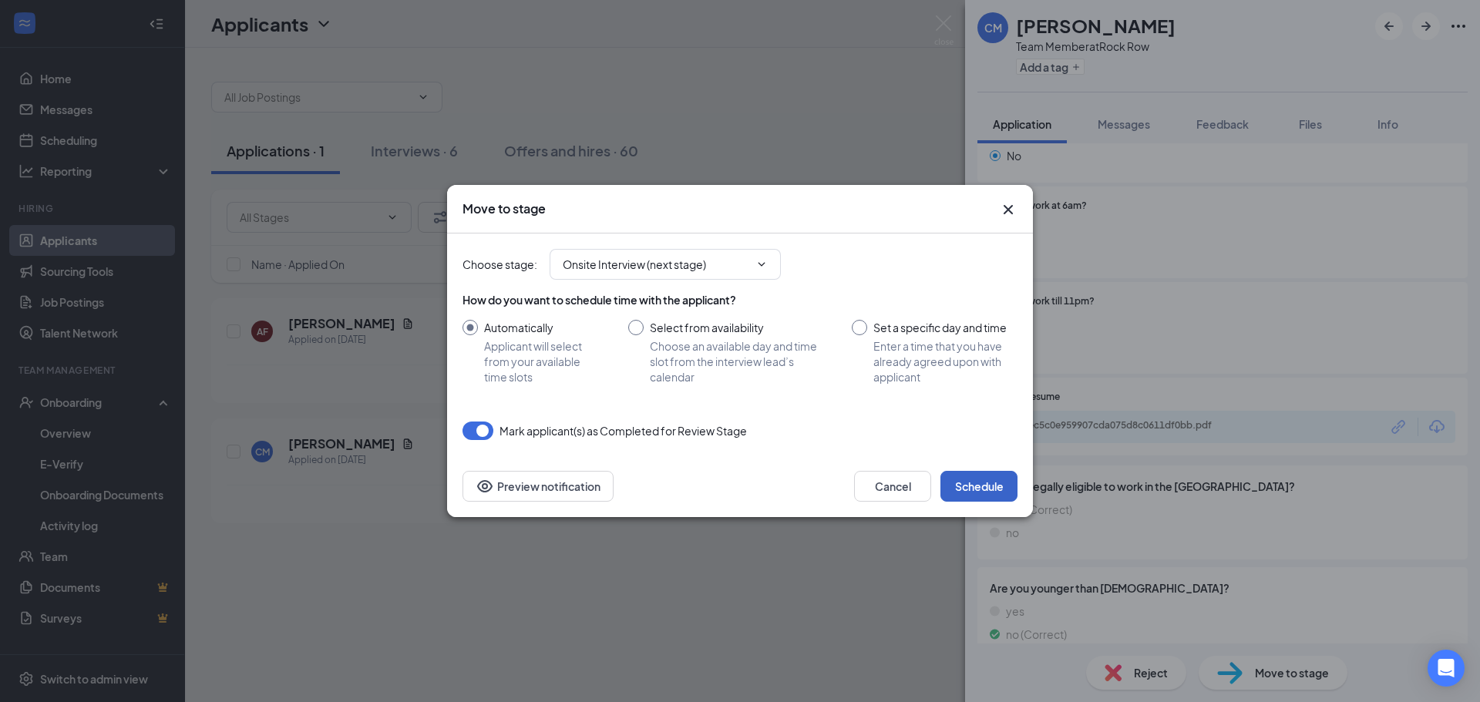
click at [981, 492] on button "Schedule" at bounding box center [979, 486] width 77 height 31
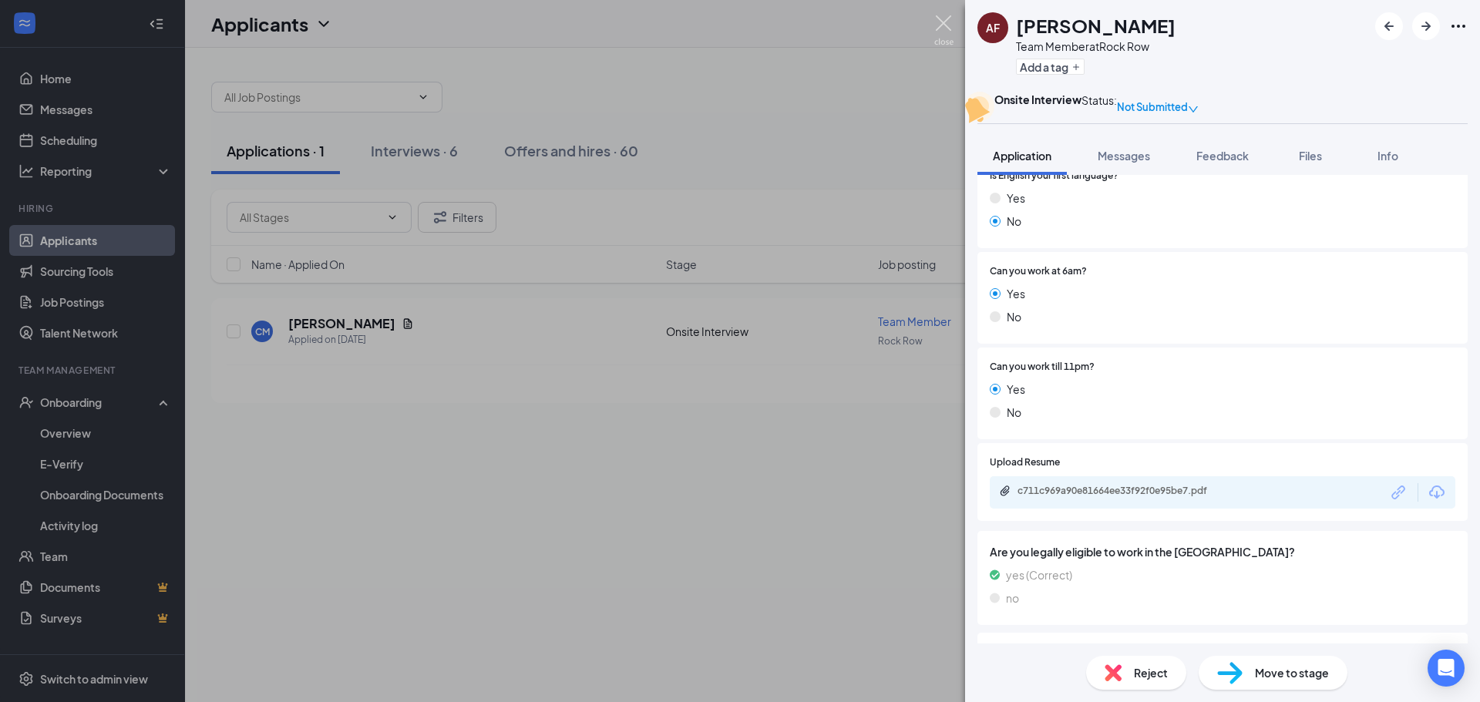
click at [947, 16] on img at bounding box center [943, 30] width 19 height 30
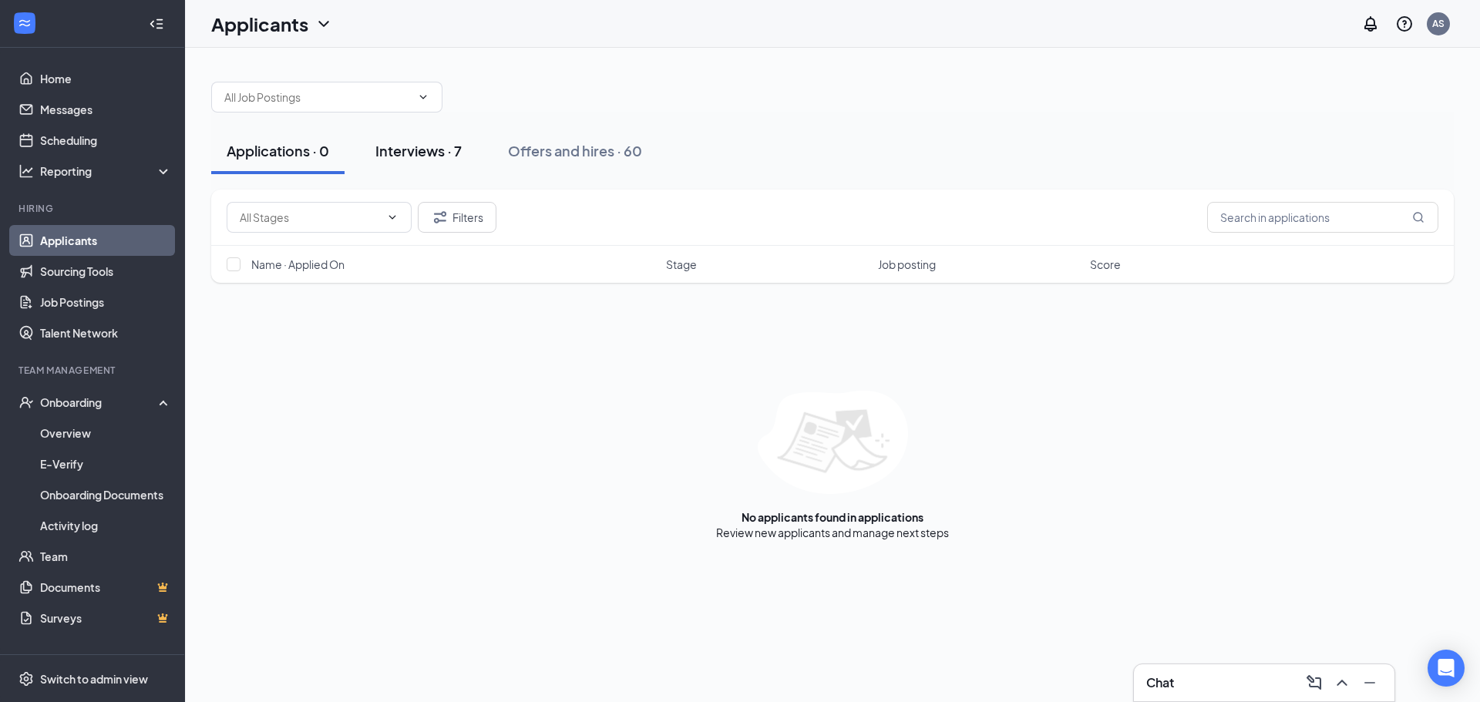
click at [425, 146] on div "Interviews · 7" at bounding box center [418, 150] width 86 height 19
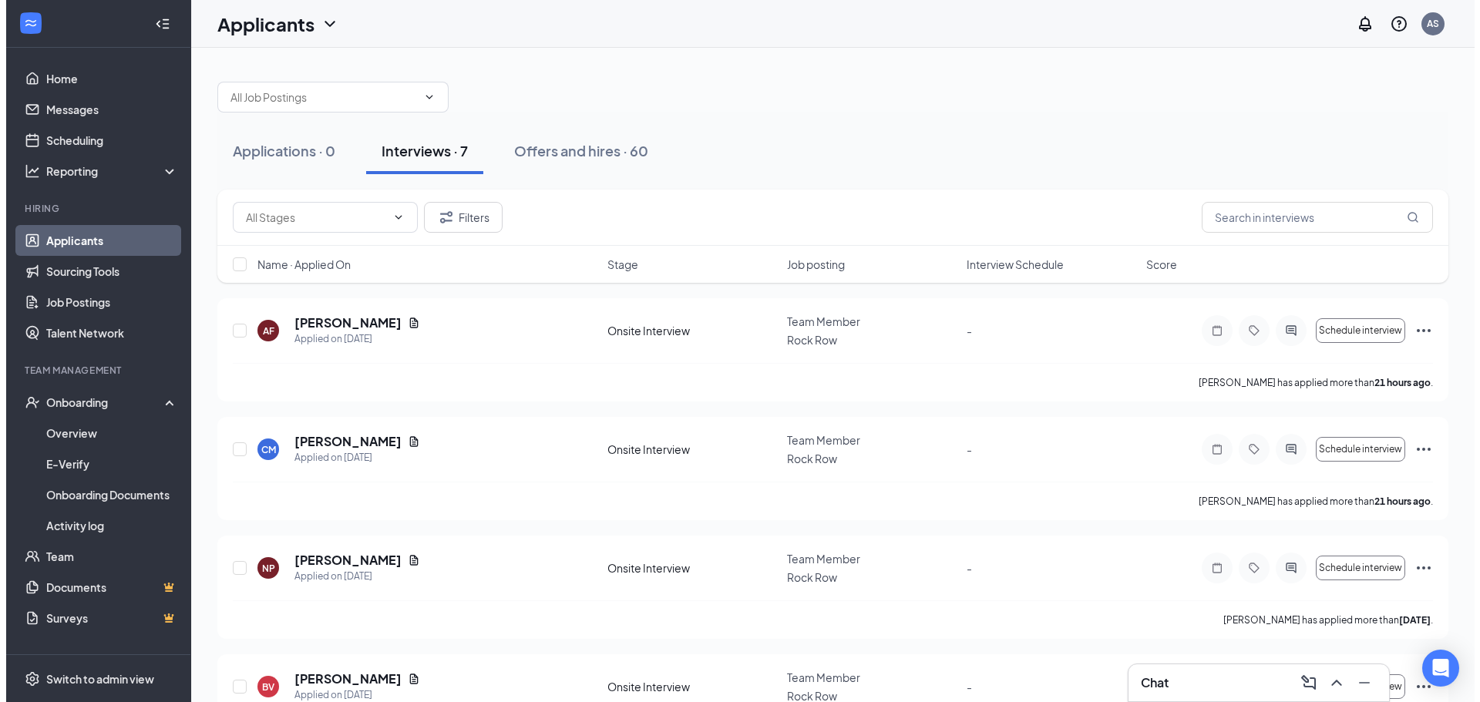
scroll to position [419, 0]
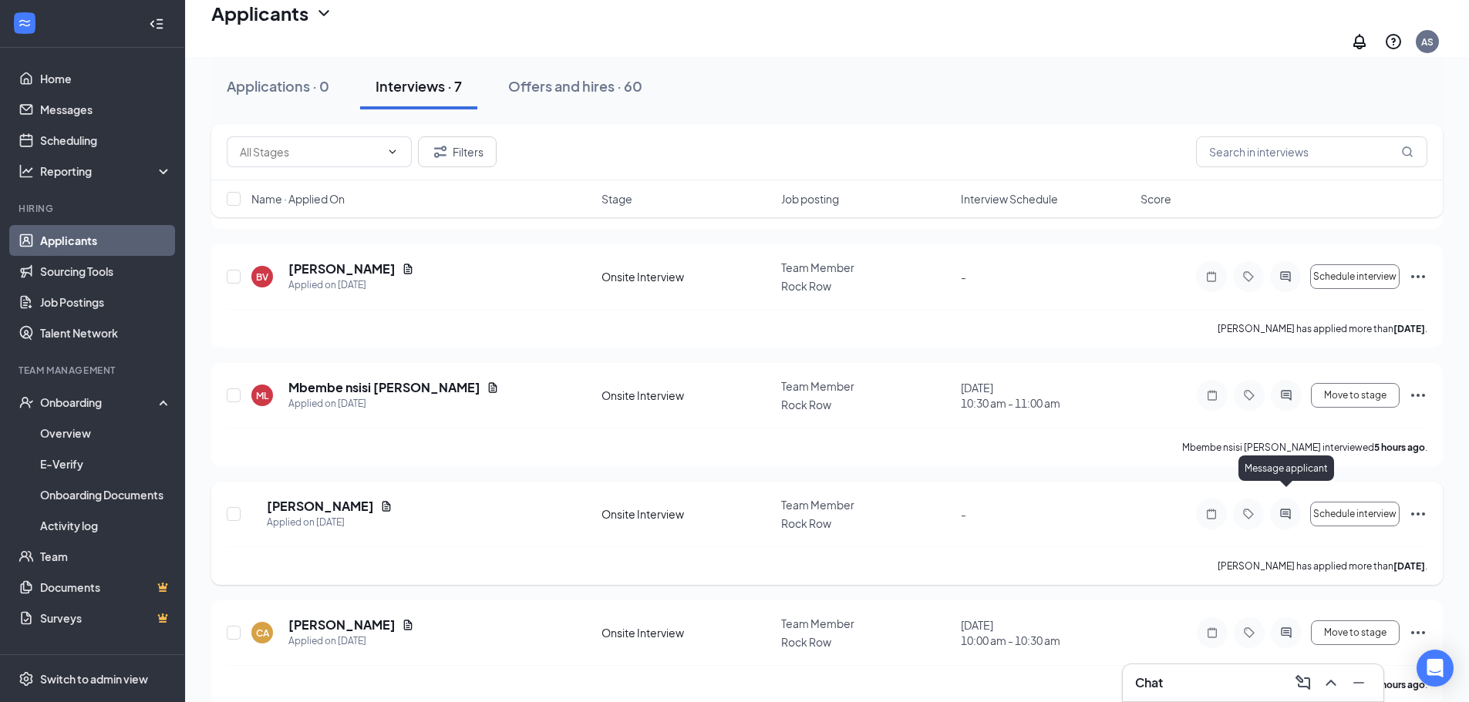
click at [1284, 509] on icon "ActiveChat" at bounding box center [1285, 514] width 10 height 10
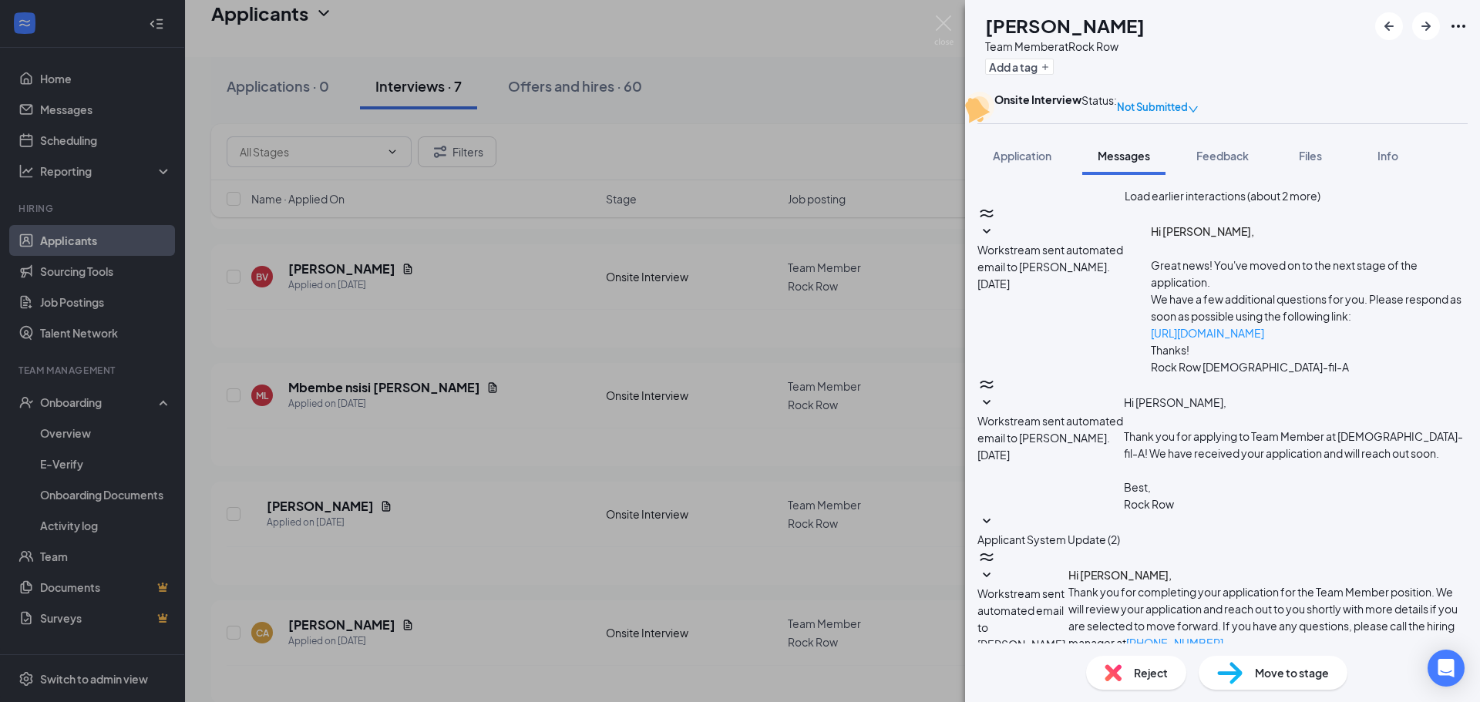
drag, startPoint x: 931, startPoint y: 535, endPoint x: 1006, endPoint y: 499, distance: 83.8
type textarea "Please select from interview time slot"
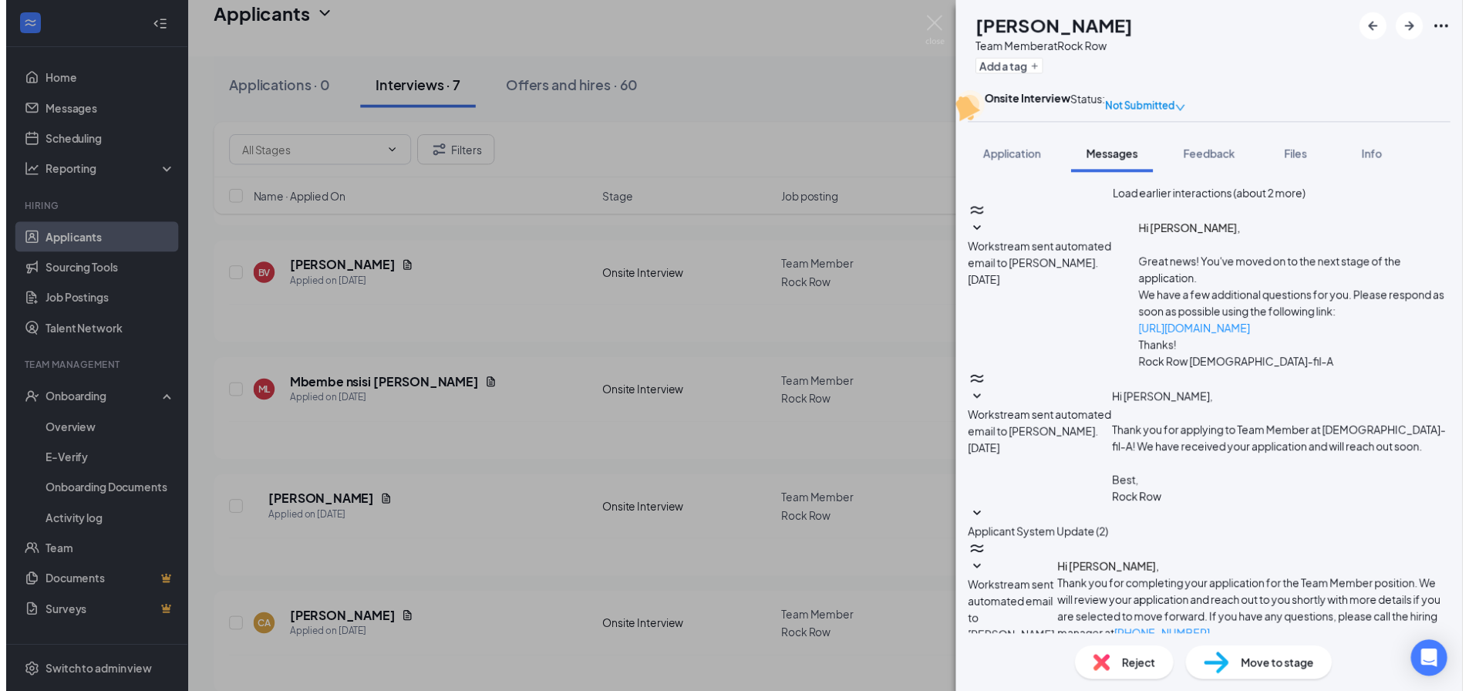
scroll to position [491, 0]
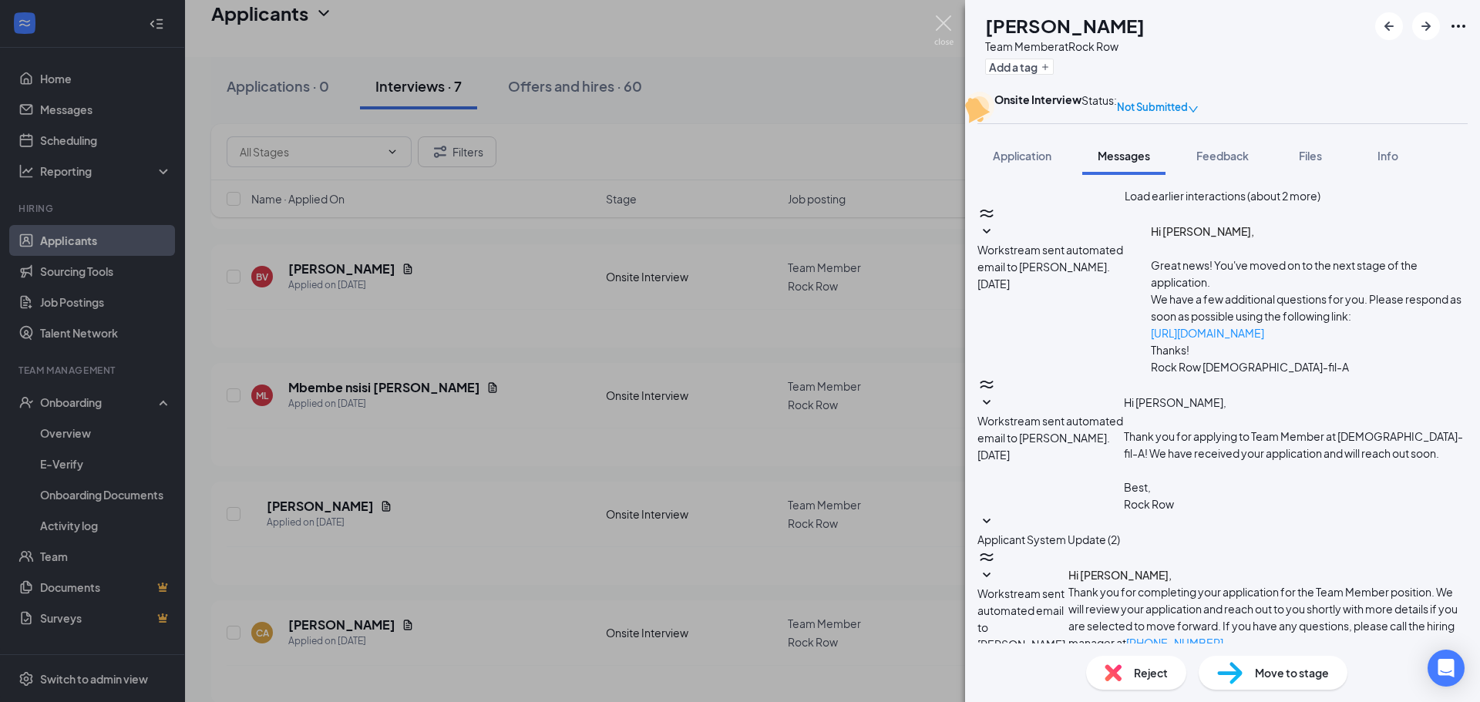
click at [947, 25] on img at bounding box center [943, 30] width 19 height 30
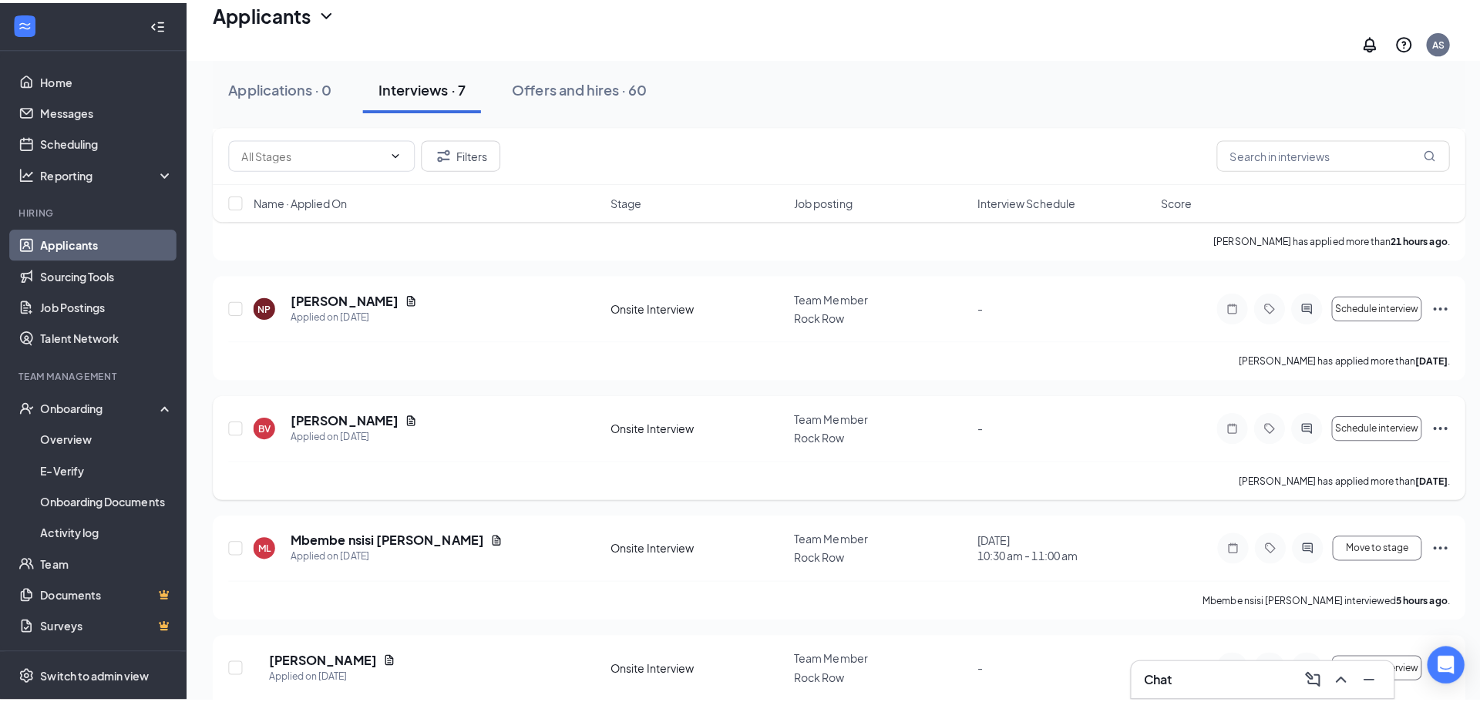
scroll to position [265, 0]
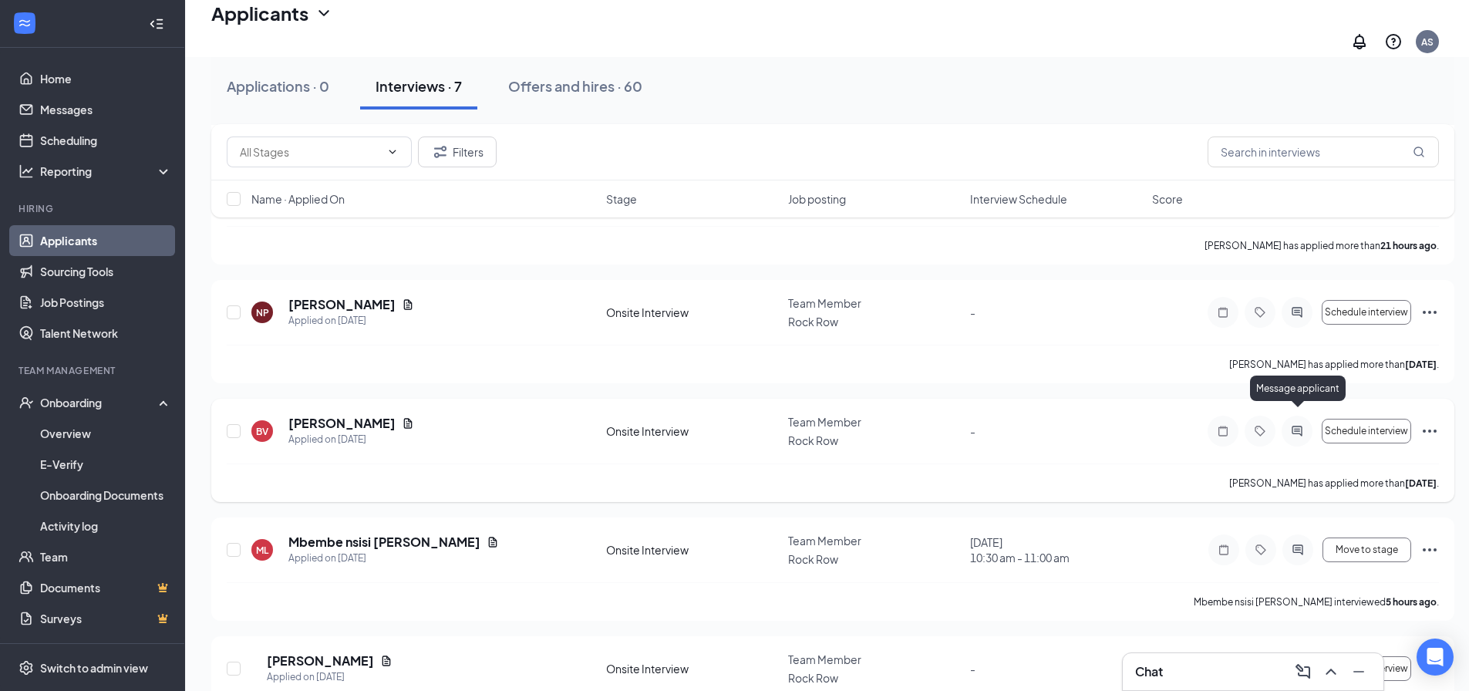
click at [1294, 425] on icon "ActiveChat" at bounding box center [1297, 431] width 19 height 12
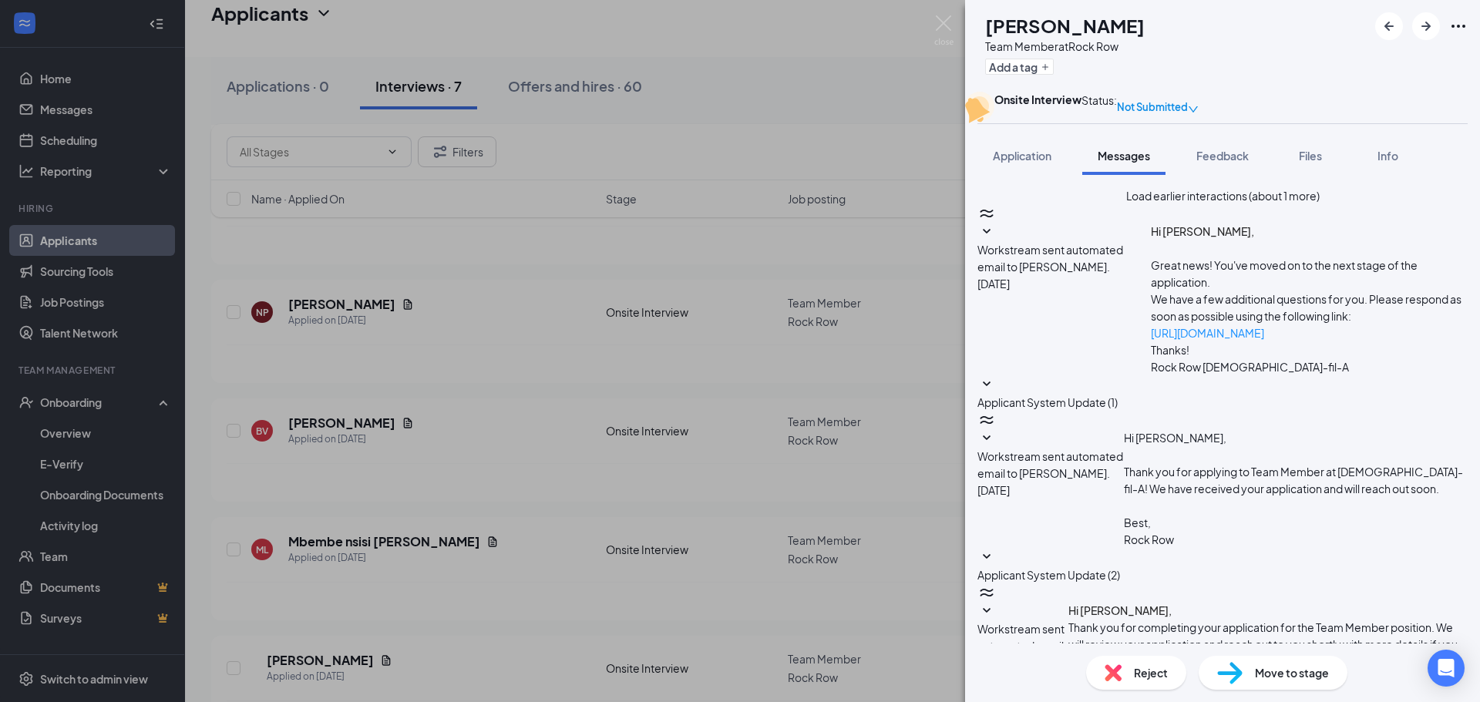
scroll to position [354, 0]
paste textarea "Please select from interview time slot"
type textarea "Please select from interview time slot"
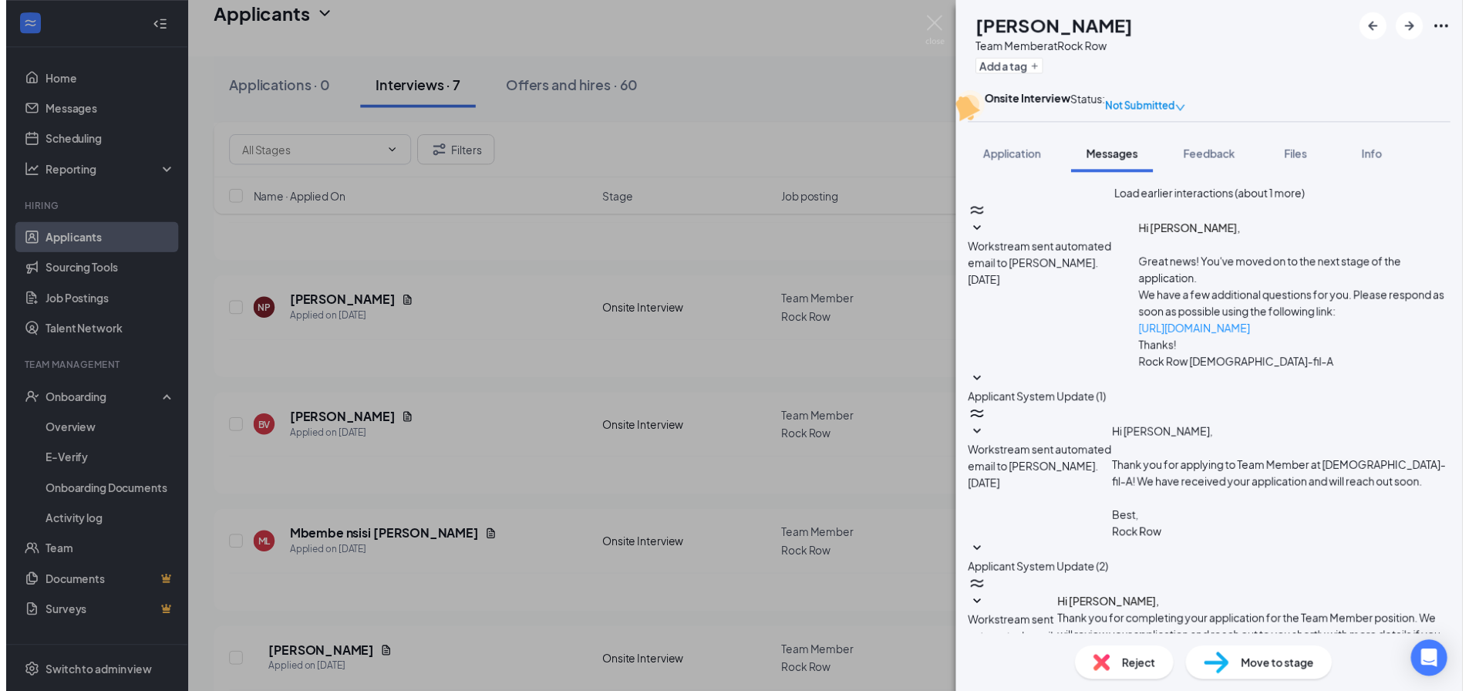
scroll to position [453, 0]
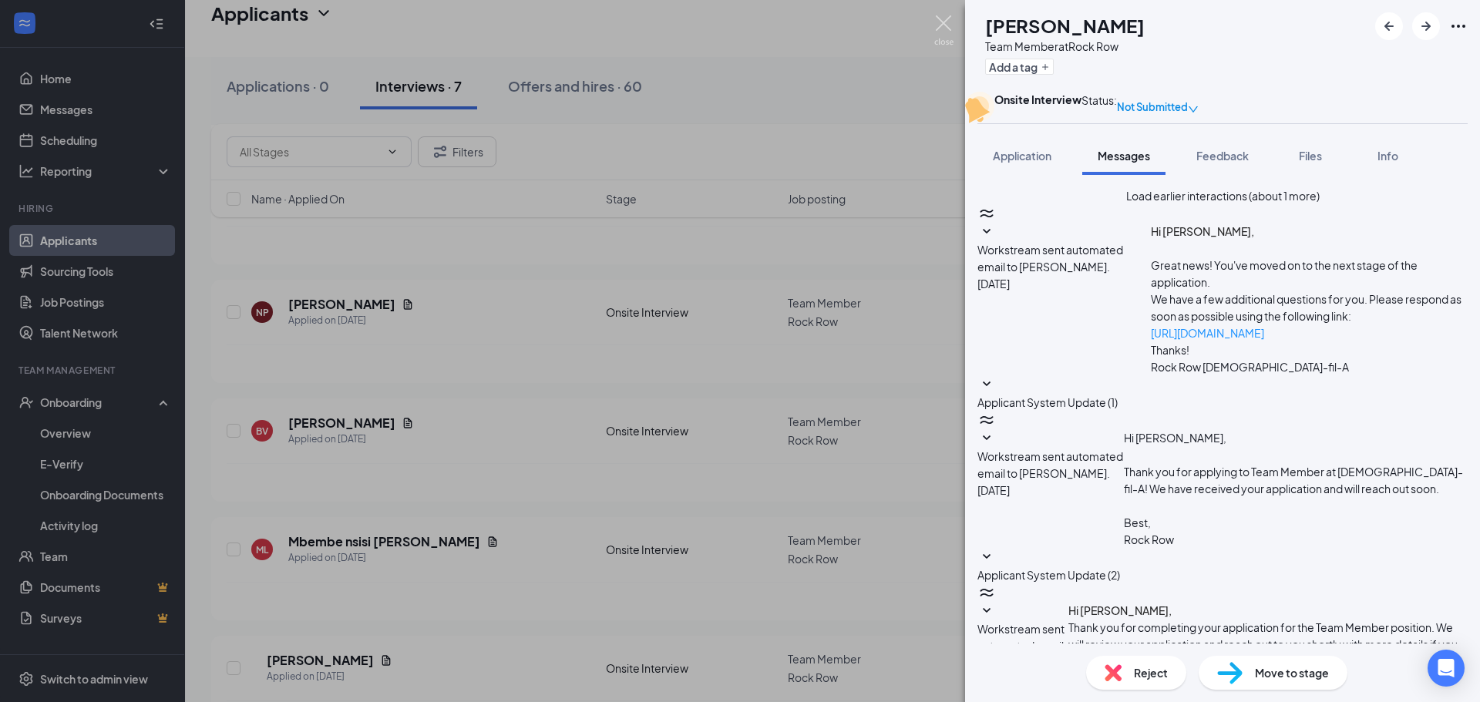
click at [944, 18] on img at bounding box center [943, 30] width 19 height 30
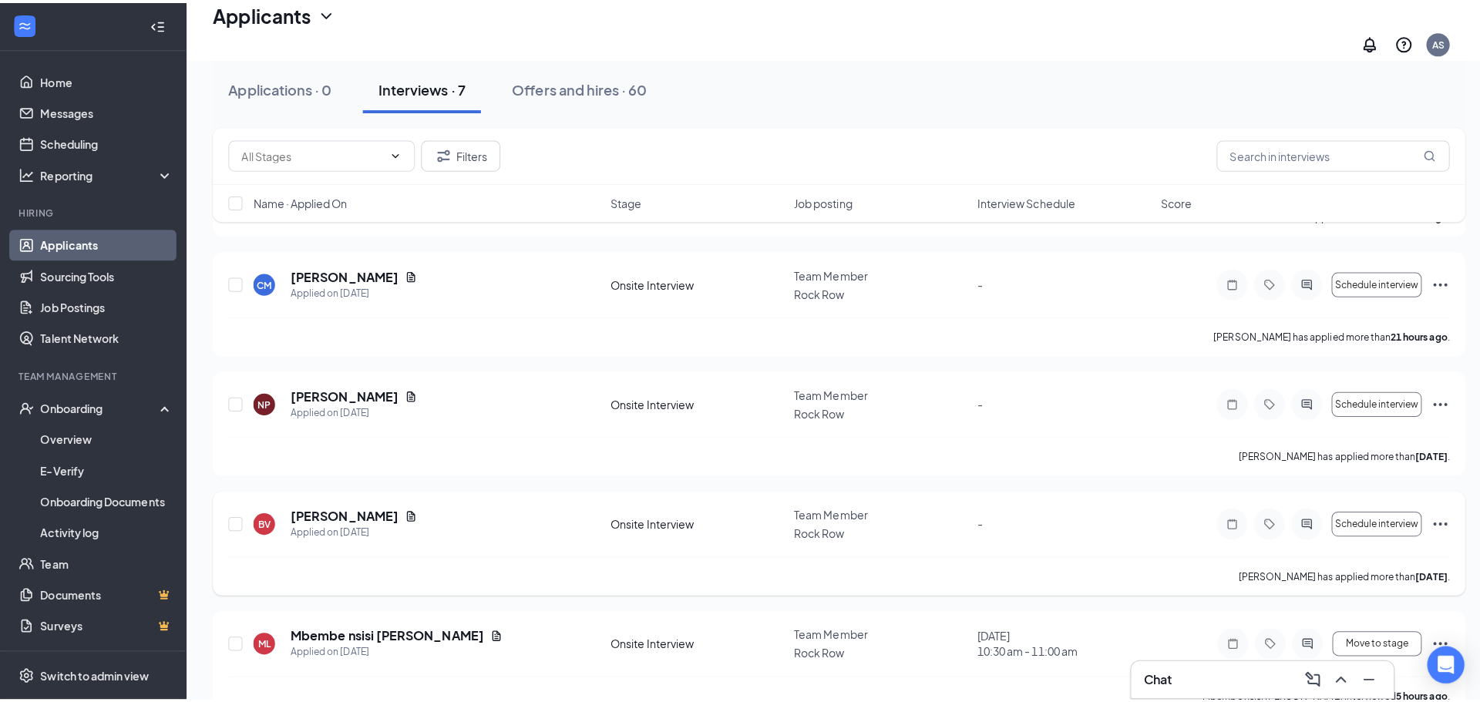
scroll to position [111, 0]
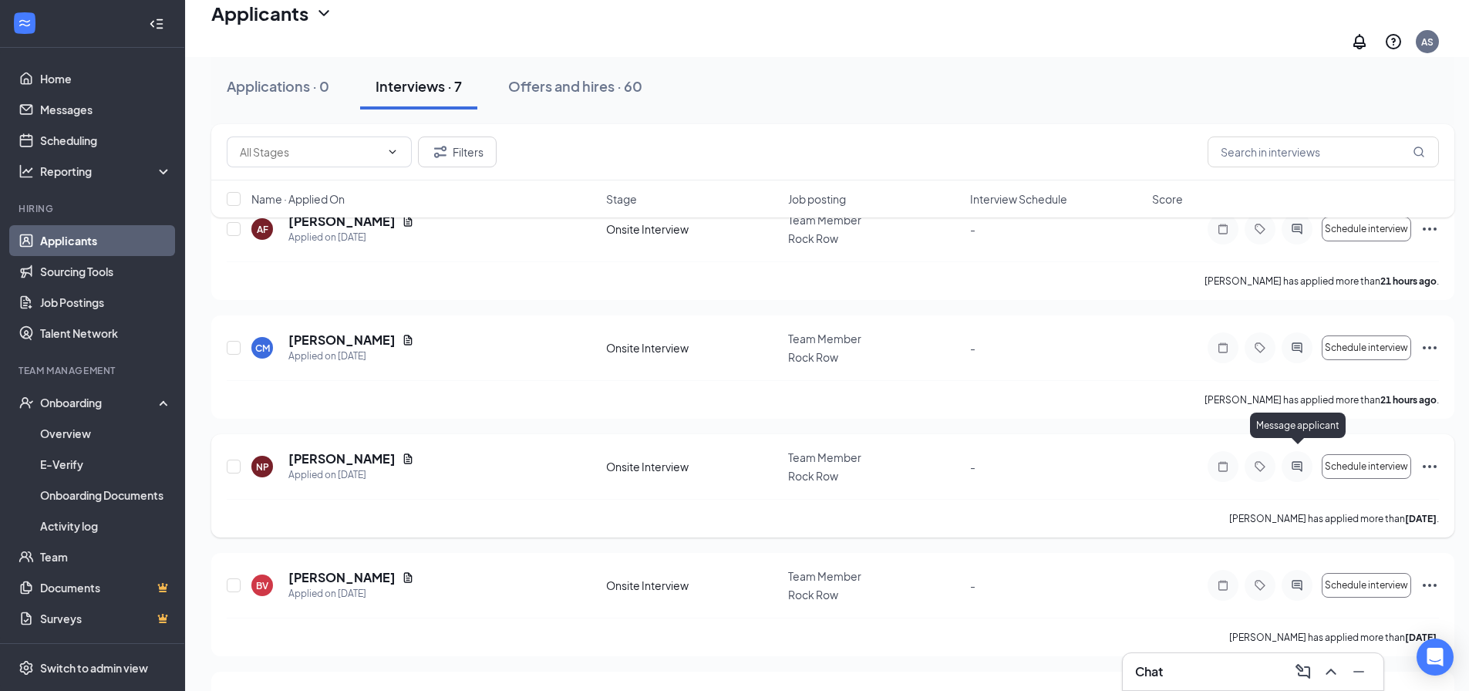
click at [1300, 460] on icon "ActiveChat" at bounding box center [1297, 466] width 19 height 12
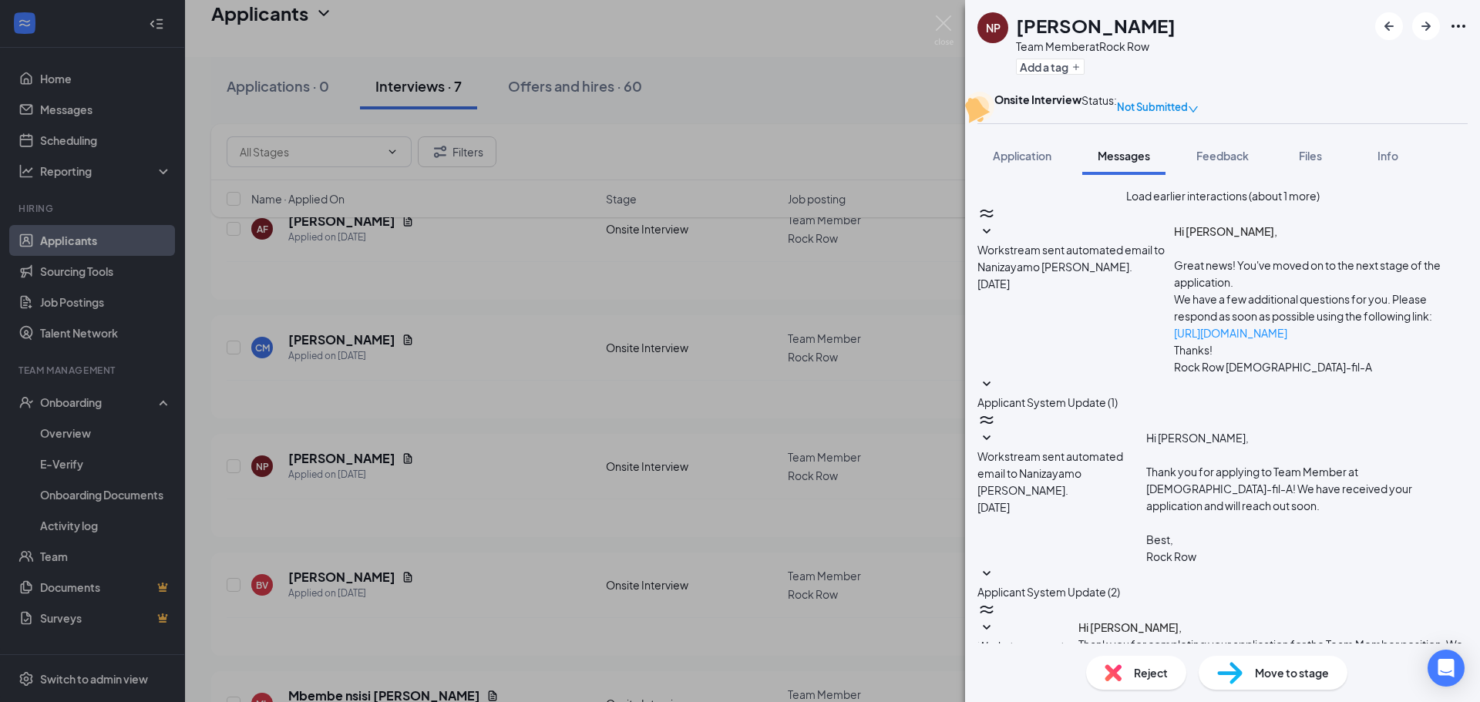
scroll to position [354, 0]
paste textarea "Please select from interview time slot"
type textarea "Please select from interview time slot"
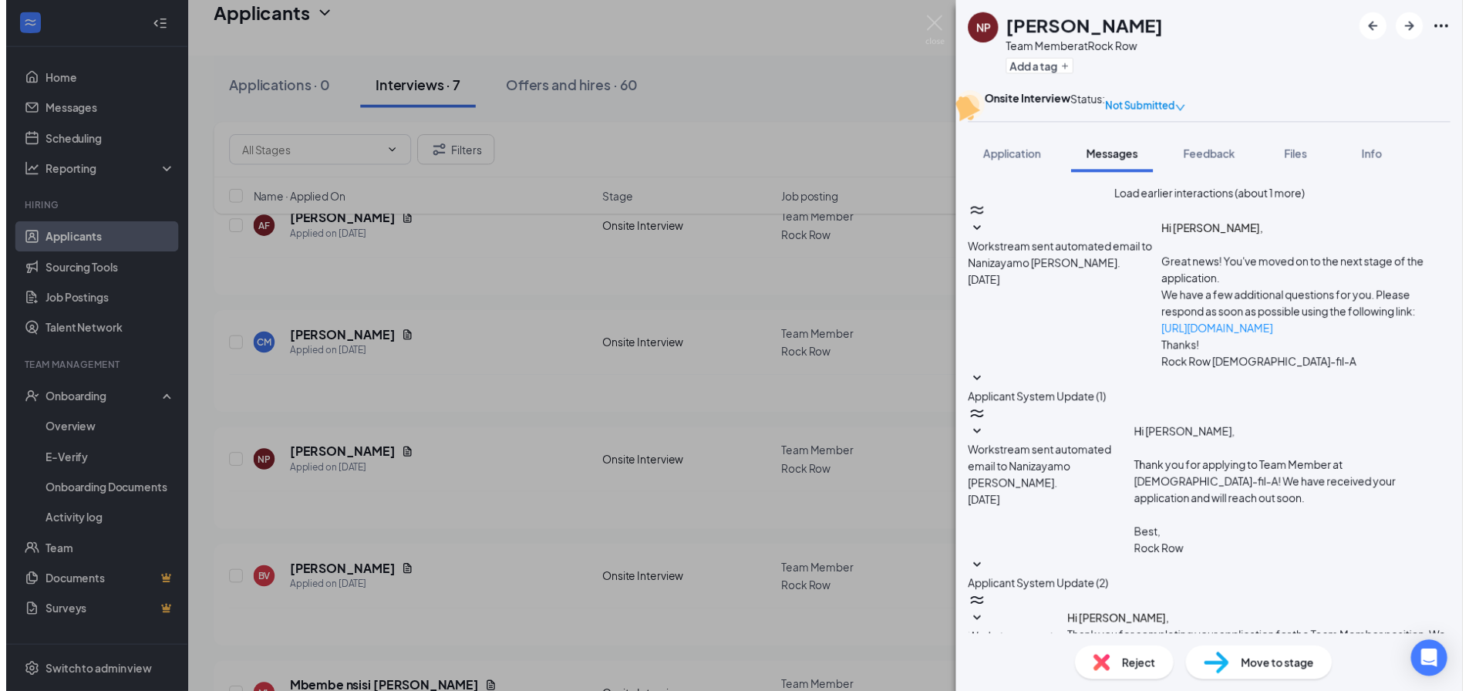
scroll to position [453, 0]
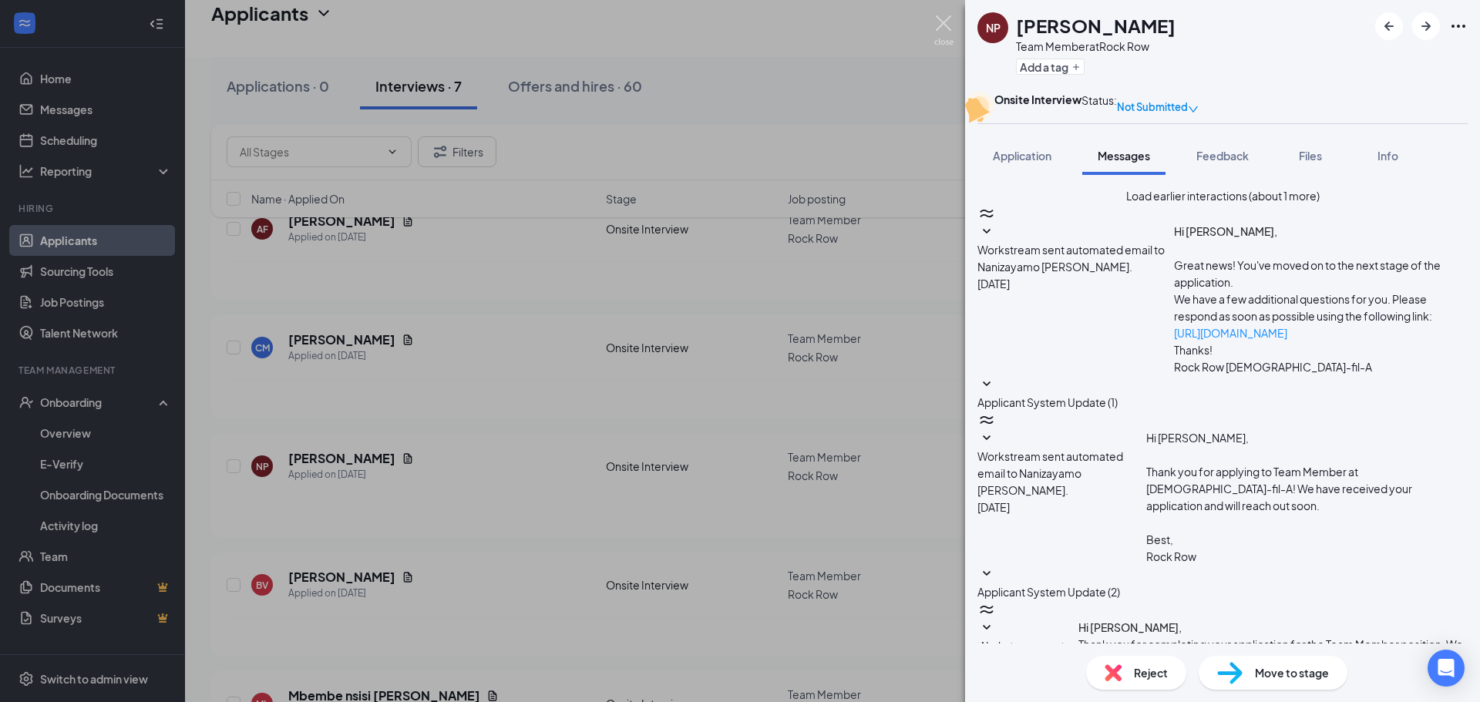
click at [944, 21] on img at bounding box center [943, 30] width 19 height 30
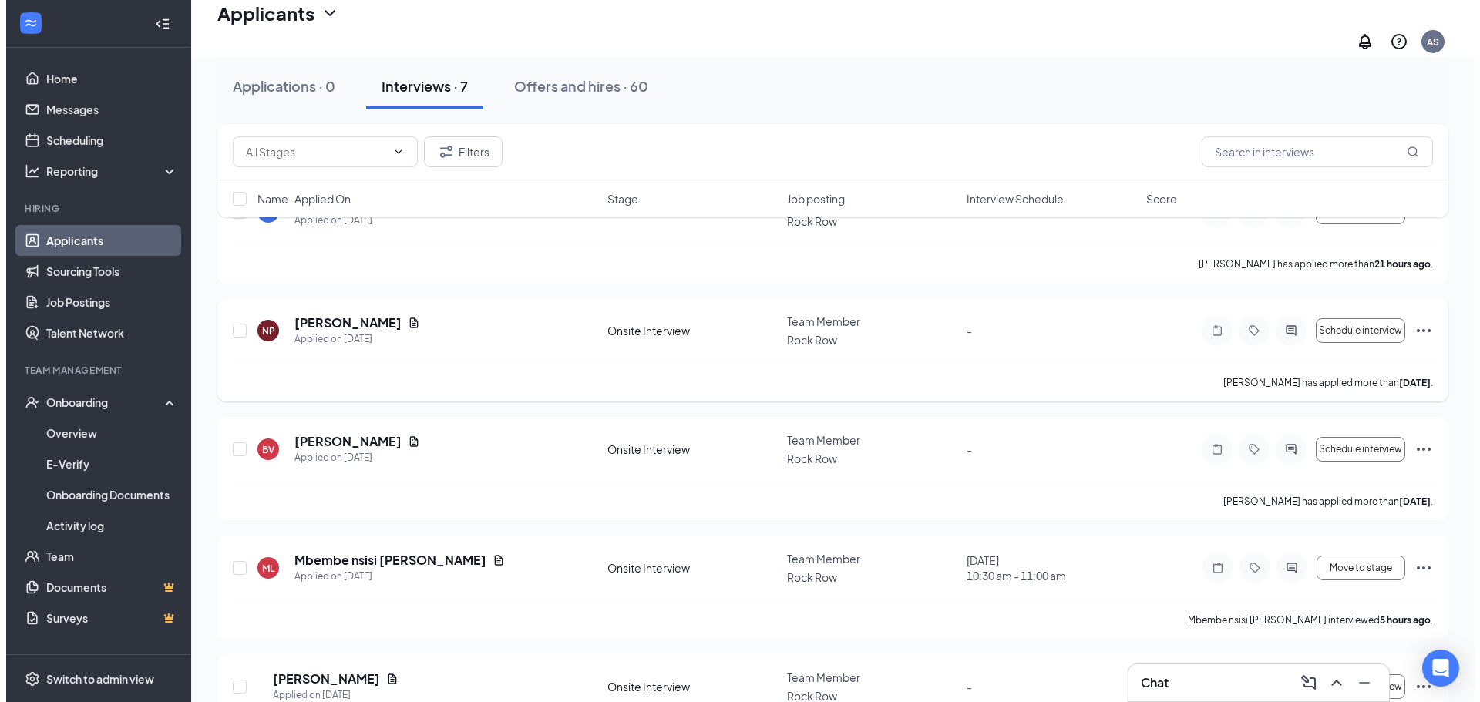
scroll to position [154, 0]
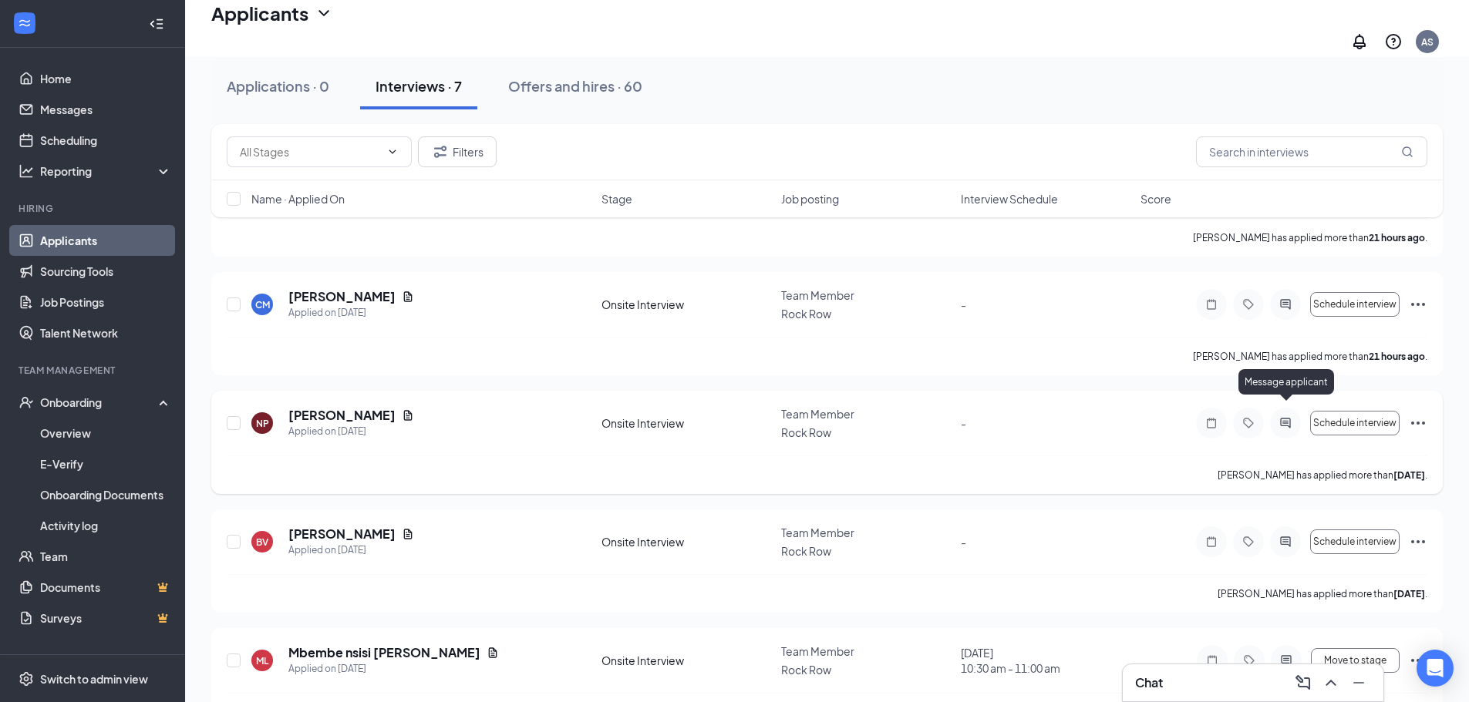
click at [1284, 418] on icon "ActiveChat" at bounding box center [1285, 423] width 10 height 10
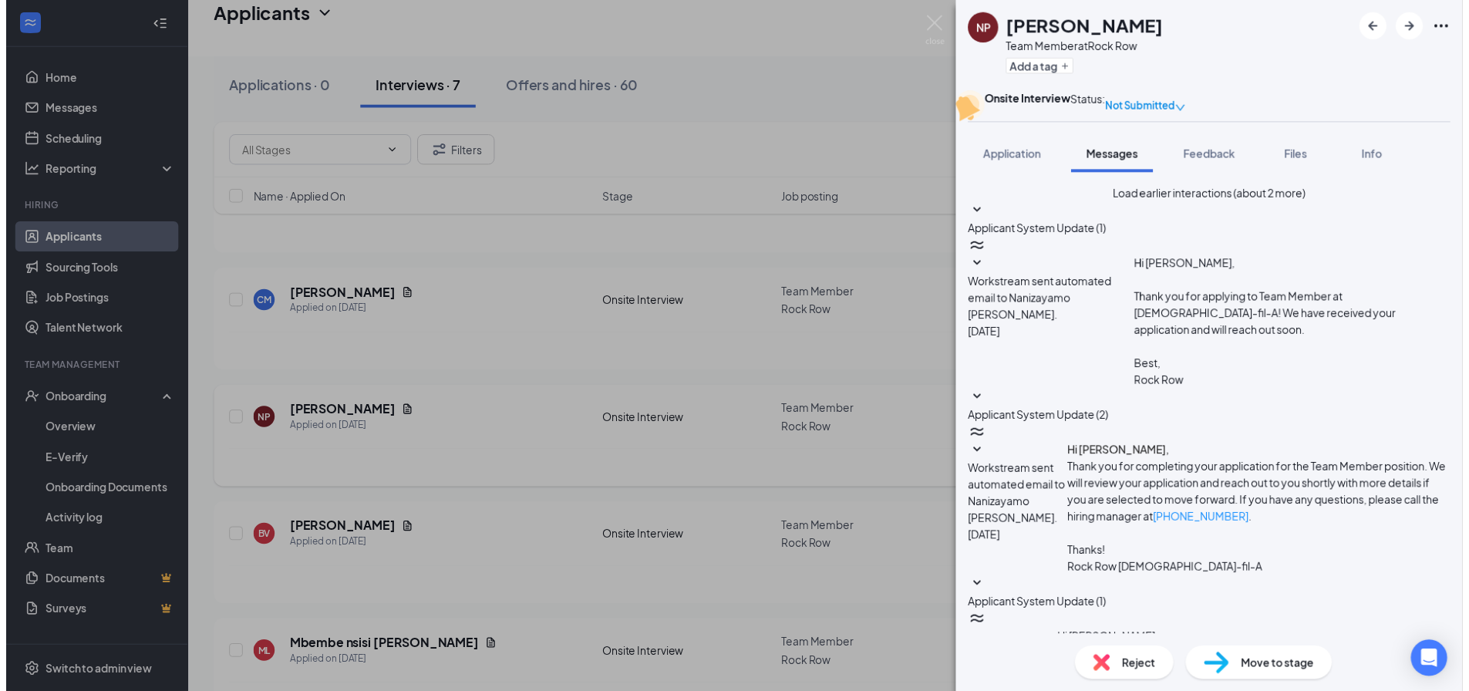
scroll to position [380, 0]
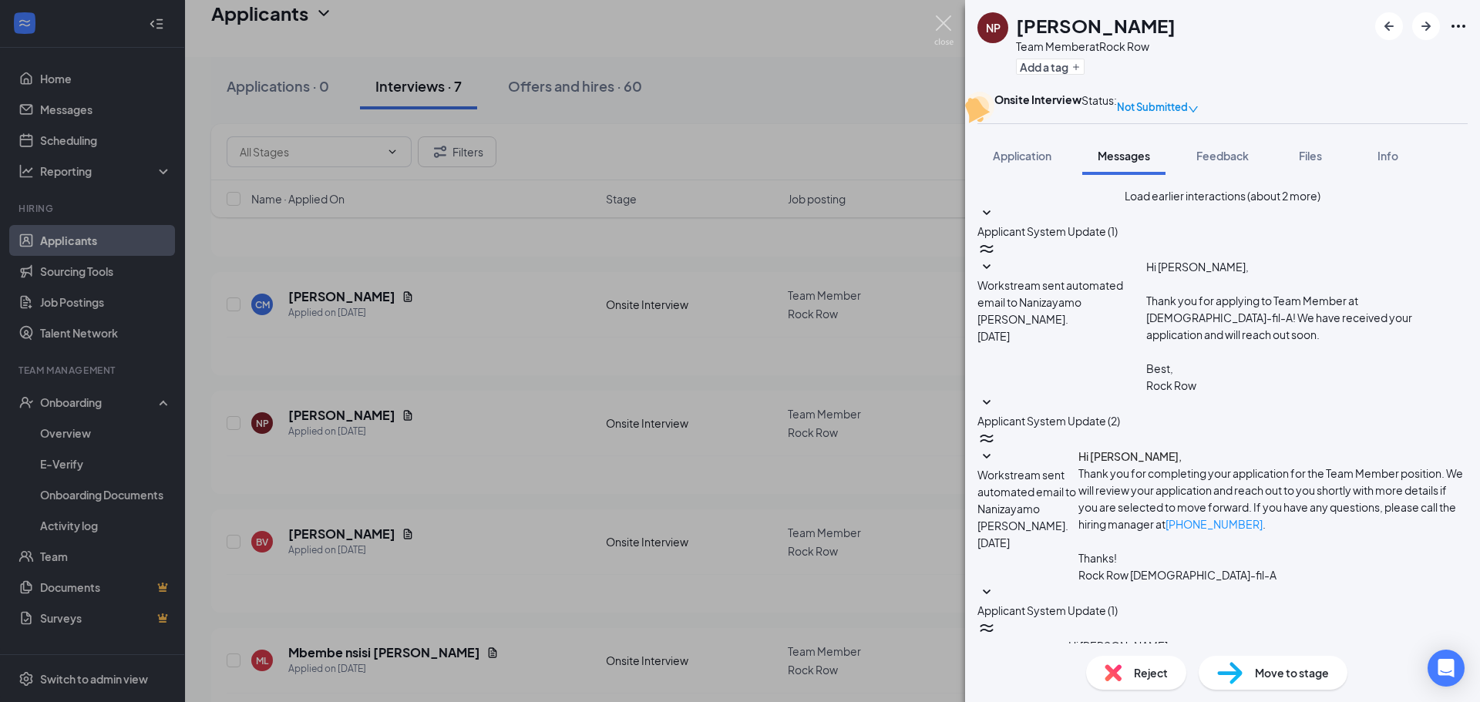
click at [942, 25] on img at bounding box center [943, 30] width 19 height 30
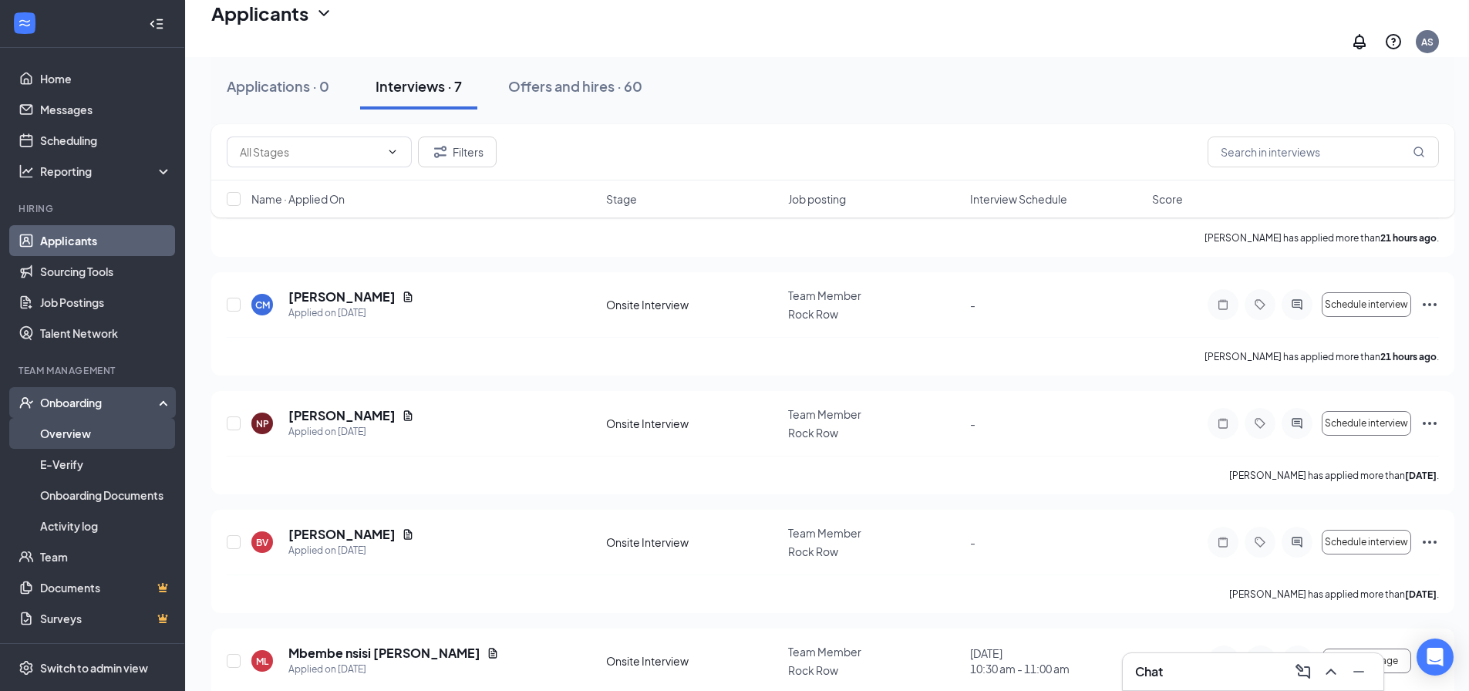
click at [87, 429] on link "Overview" at bounding box center [106, 433] width 132 height 31
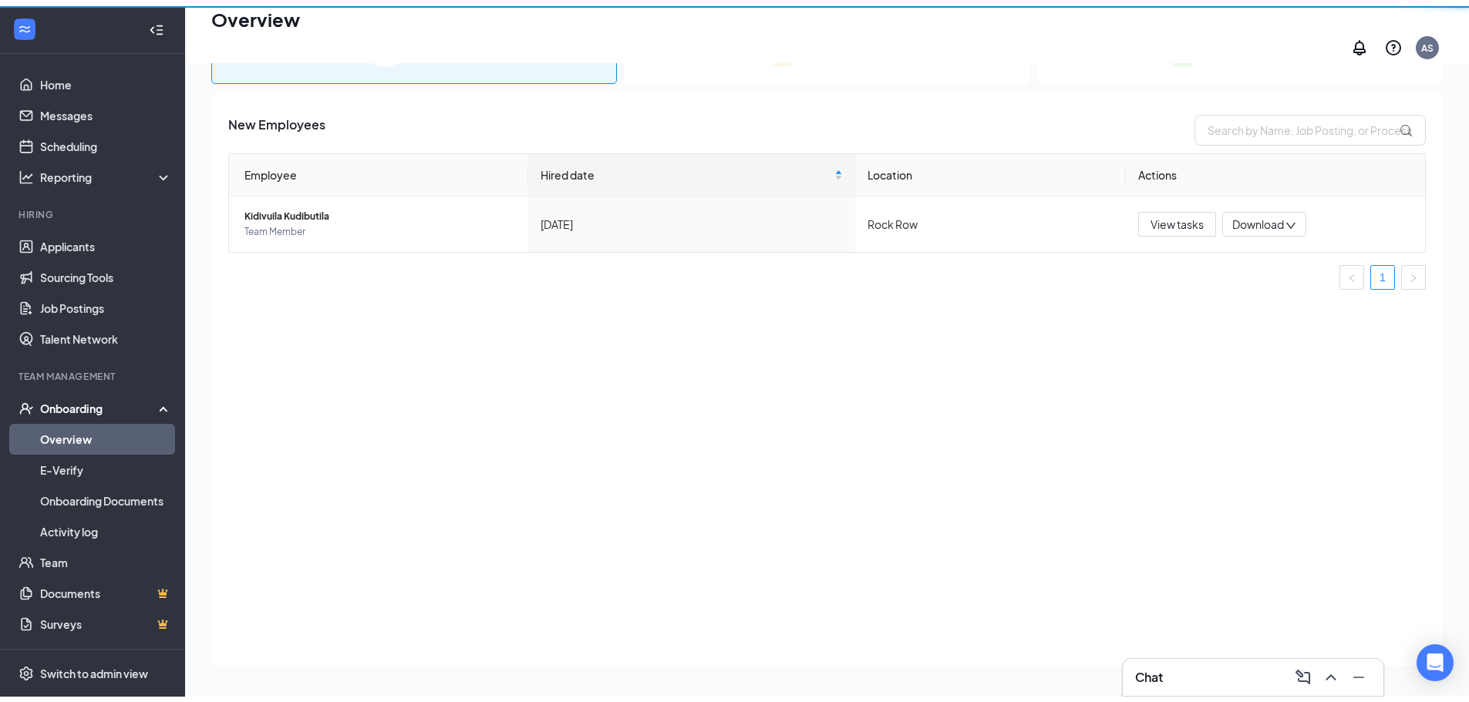
scroll to position [69, 0]
